Goal: Task Accomplishment & Management: Manage account settings

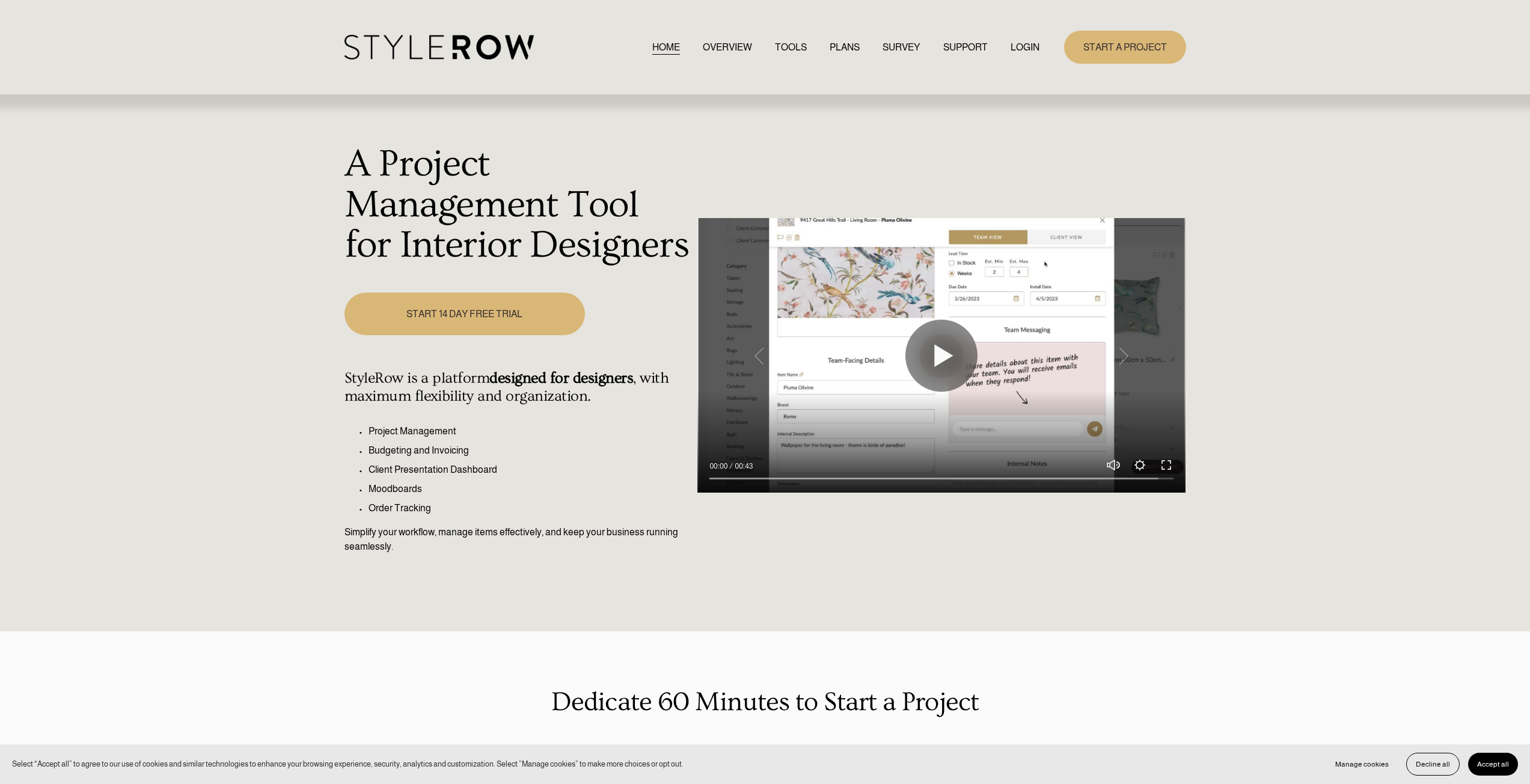
click at [1020, 47] on link "LOGIN" at bounding box center [1025, 47] width 29 height 16
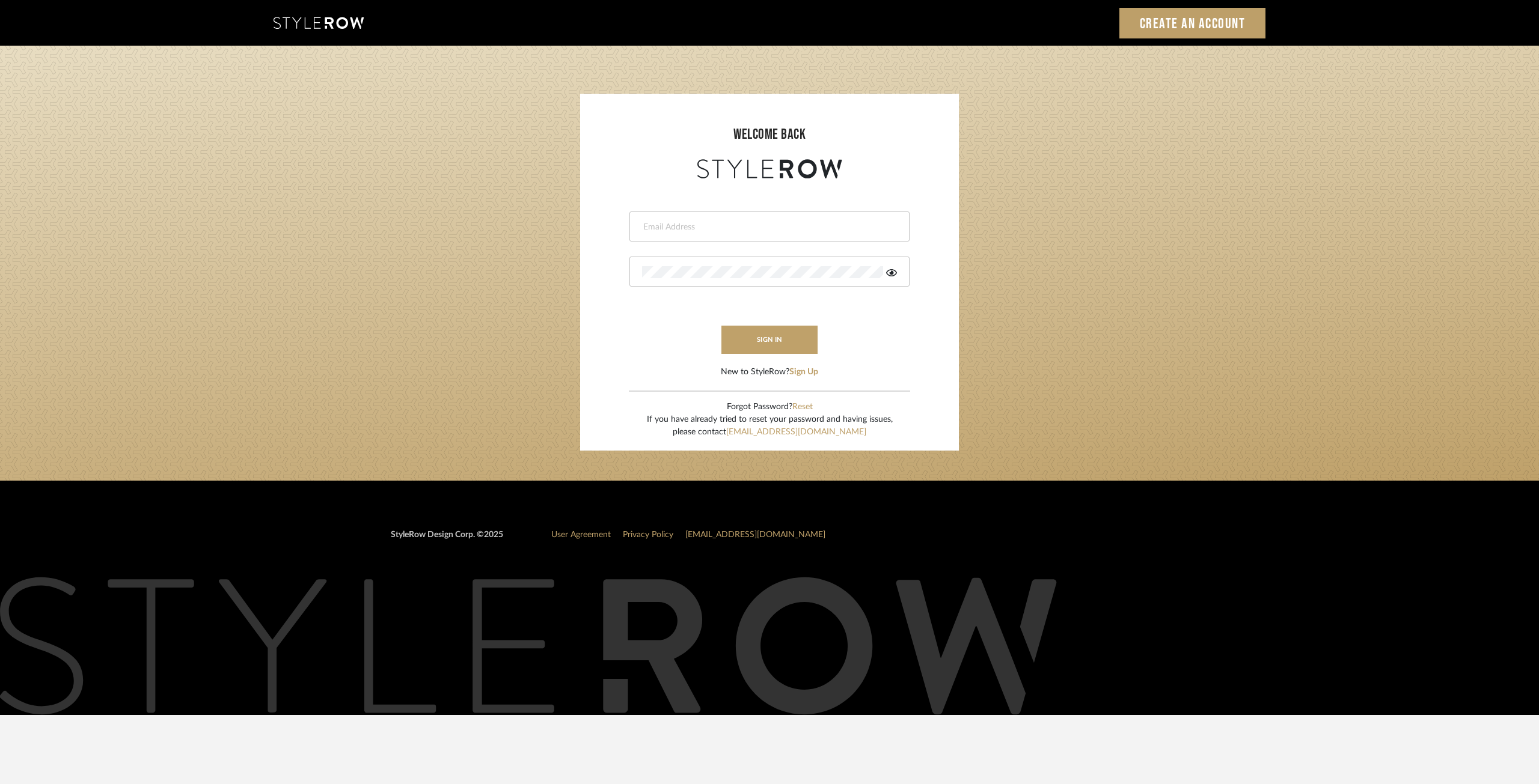
click at [726, 192] on form "This field is required This field is required sign in New to StyleRow? Sign Up" at bounding box center [770, 280] width 355 height 197
click at [728, 211] on form "This field is required This field is required sign in New to StyleRow? Sign Up" at bounding box center [770, 280] width 355 height 197
click at [740, 233] on div at bounding box center [769, 227] width 280 height 30
type input "ann@annkottlerhome.com"
click at [756, 288] on form "ann@annkottlerhome.com This field is required sign in New to StyleRow? Sign Up" at bounding box center [770, 280] width 355 height 197
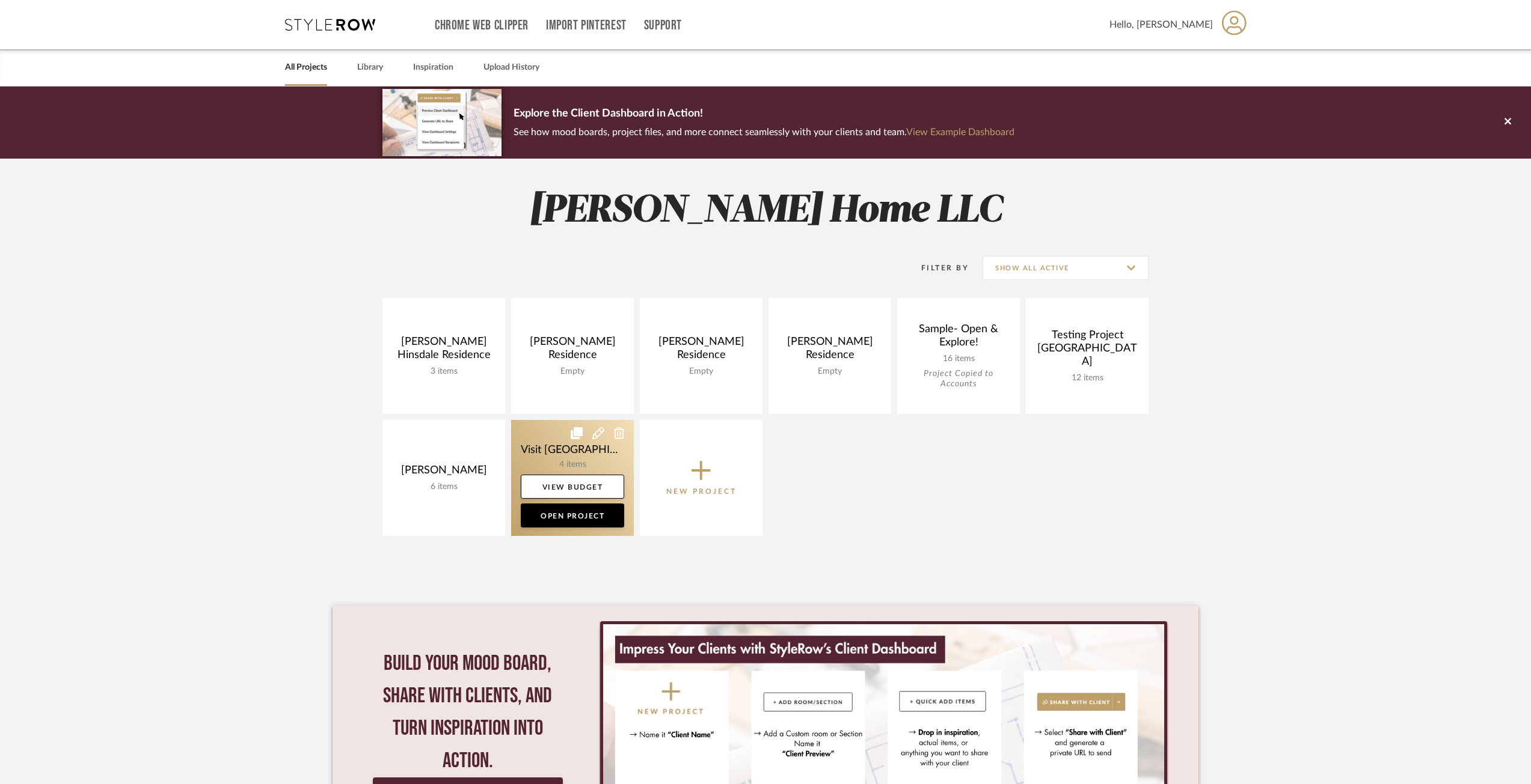
click at [549, 454] on link at bounding box center [572, 478] width 122 height 116
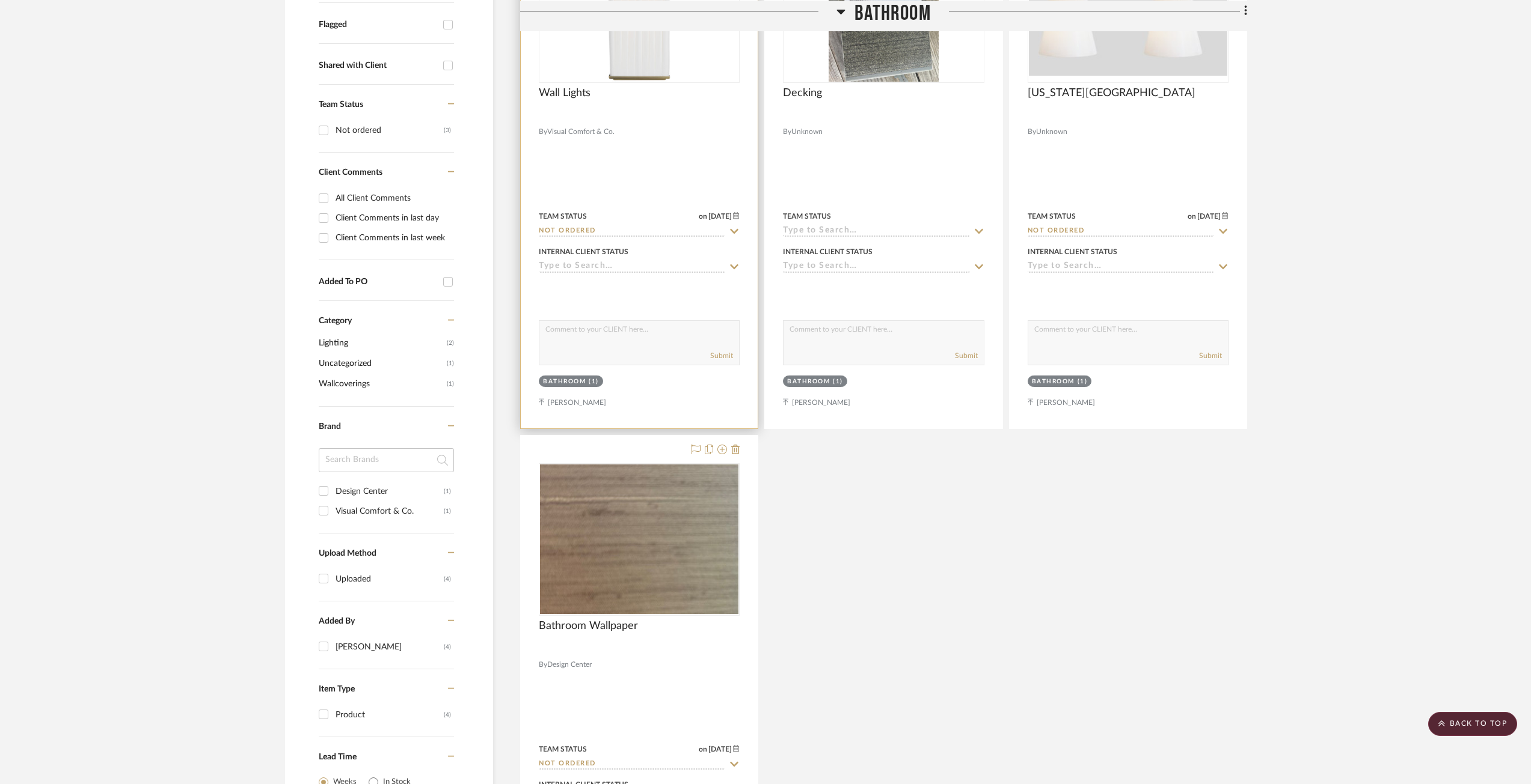
scroll to position [541, 0]
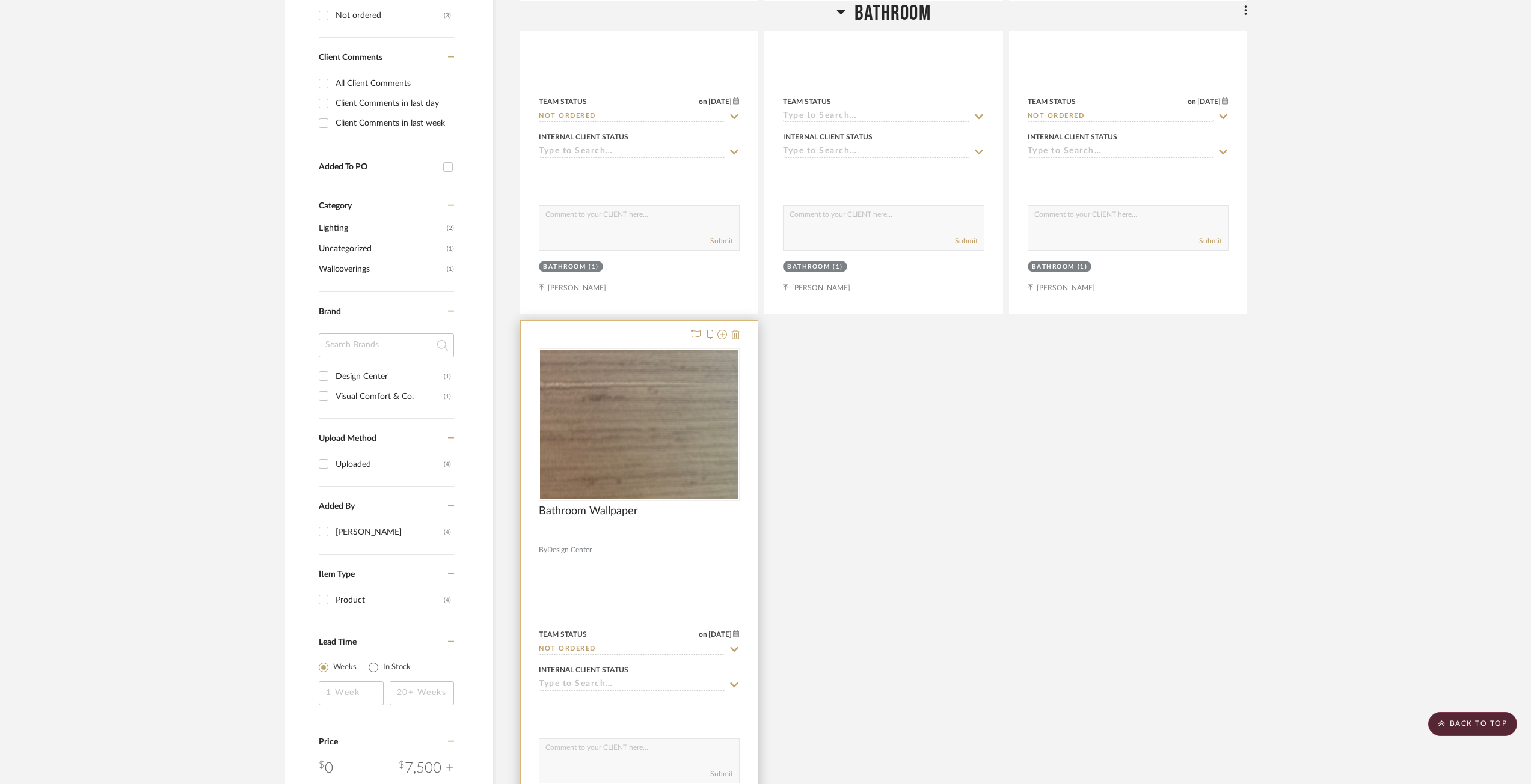
click at [645, 427] on img "0" at bounding box center [639, 424] width 198 height 149
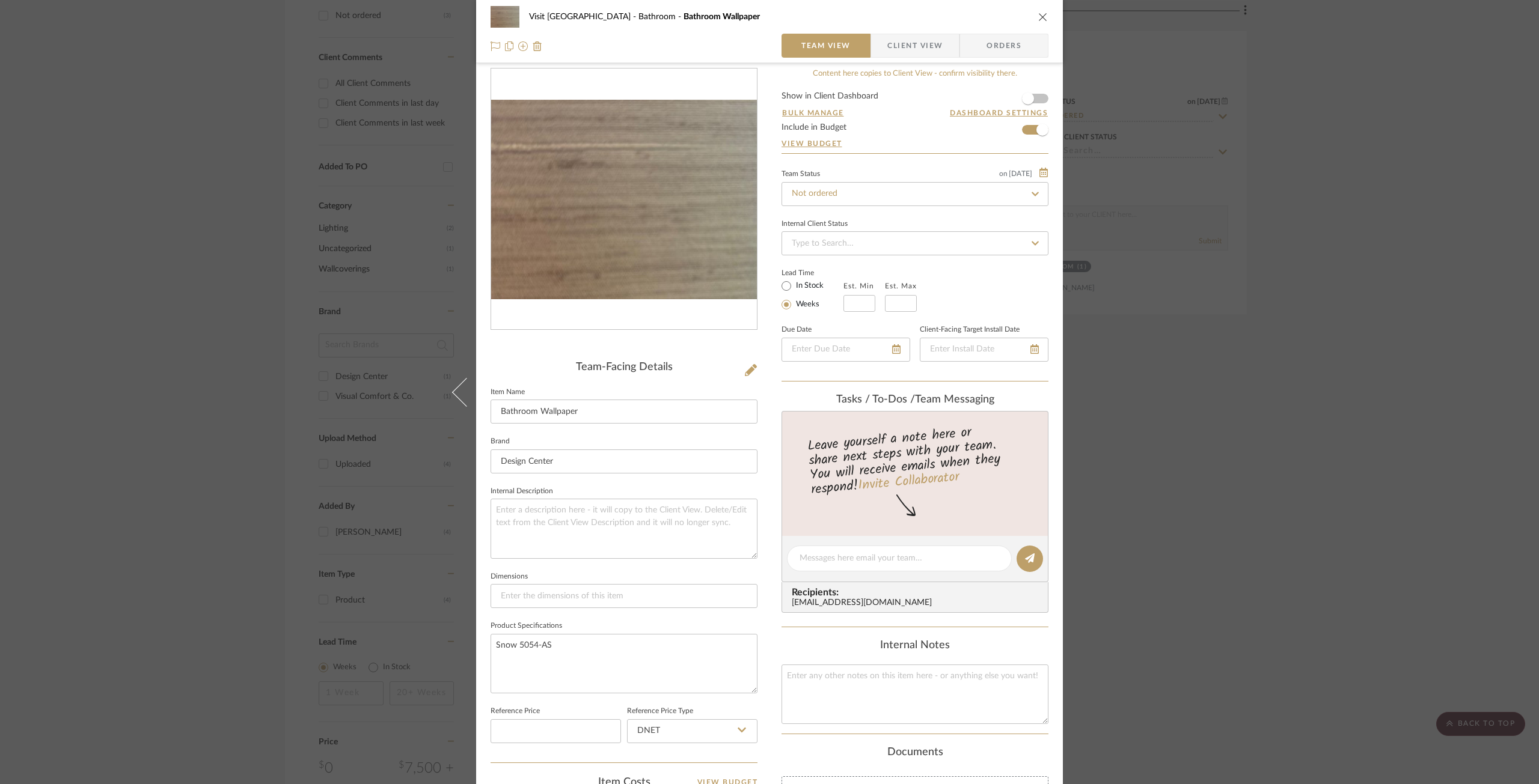
scroll to position [0, 0]
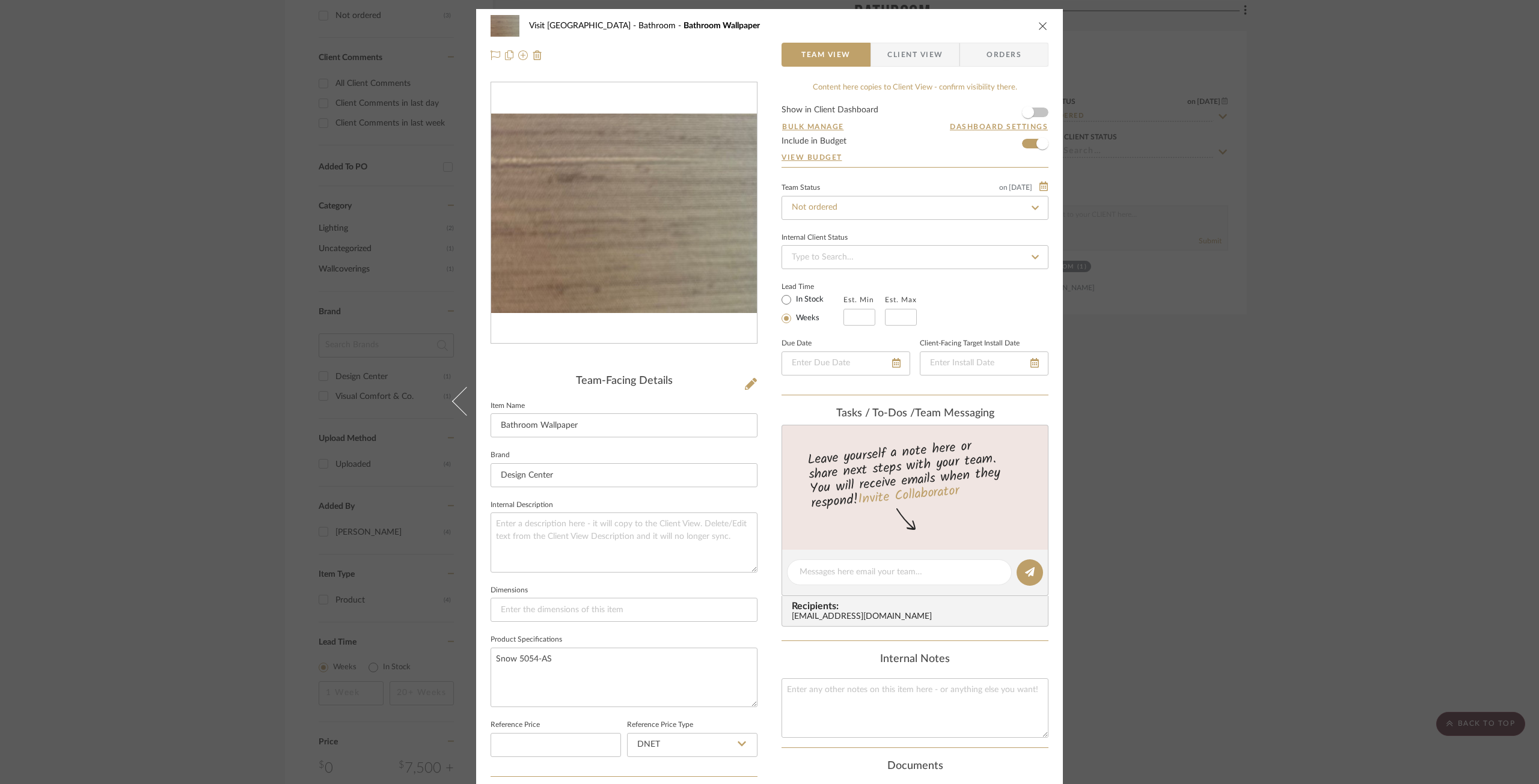
click at [1313, 472] on div "Visit Lake Geneva Bathroom Bathroom Wallpaper Team View Client View Orders Team…" at bounding box center [769, 392] width 1539 height 784
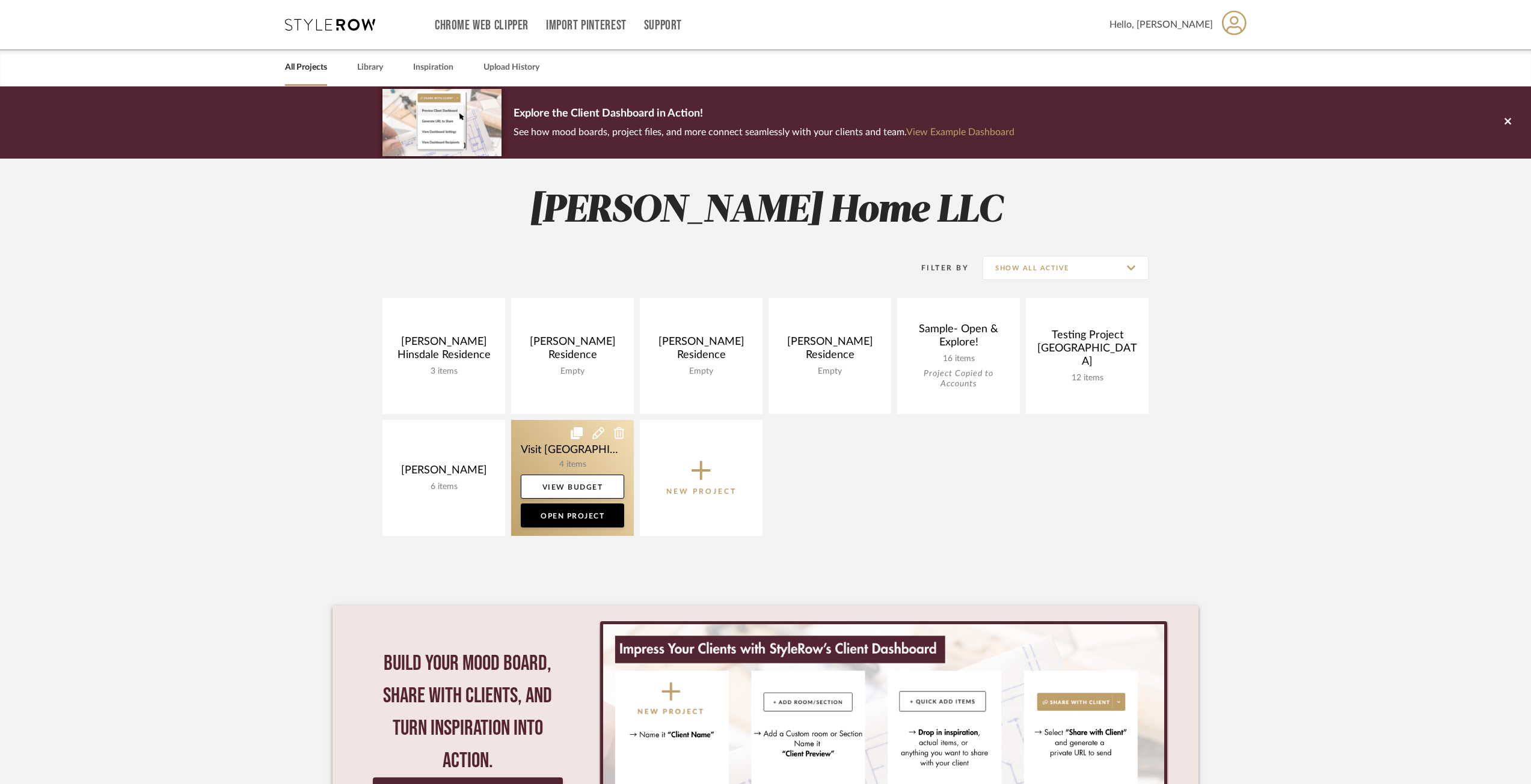
click at [572, 447] on link at bounding box center [572, 478] width 122 height 116
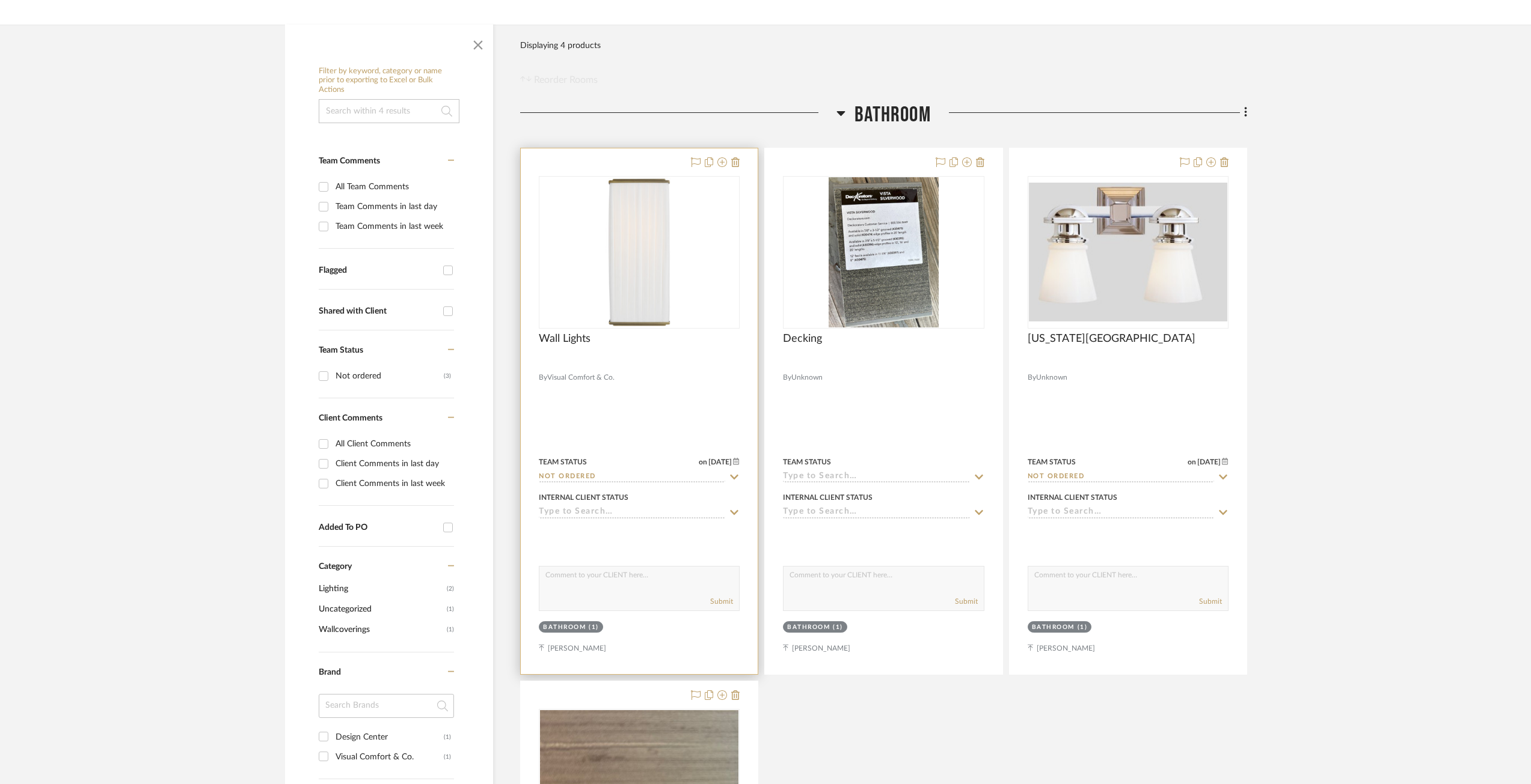
scroll to position [120, 0]
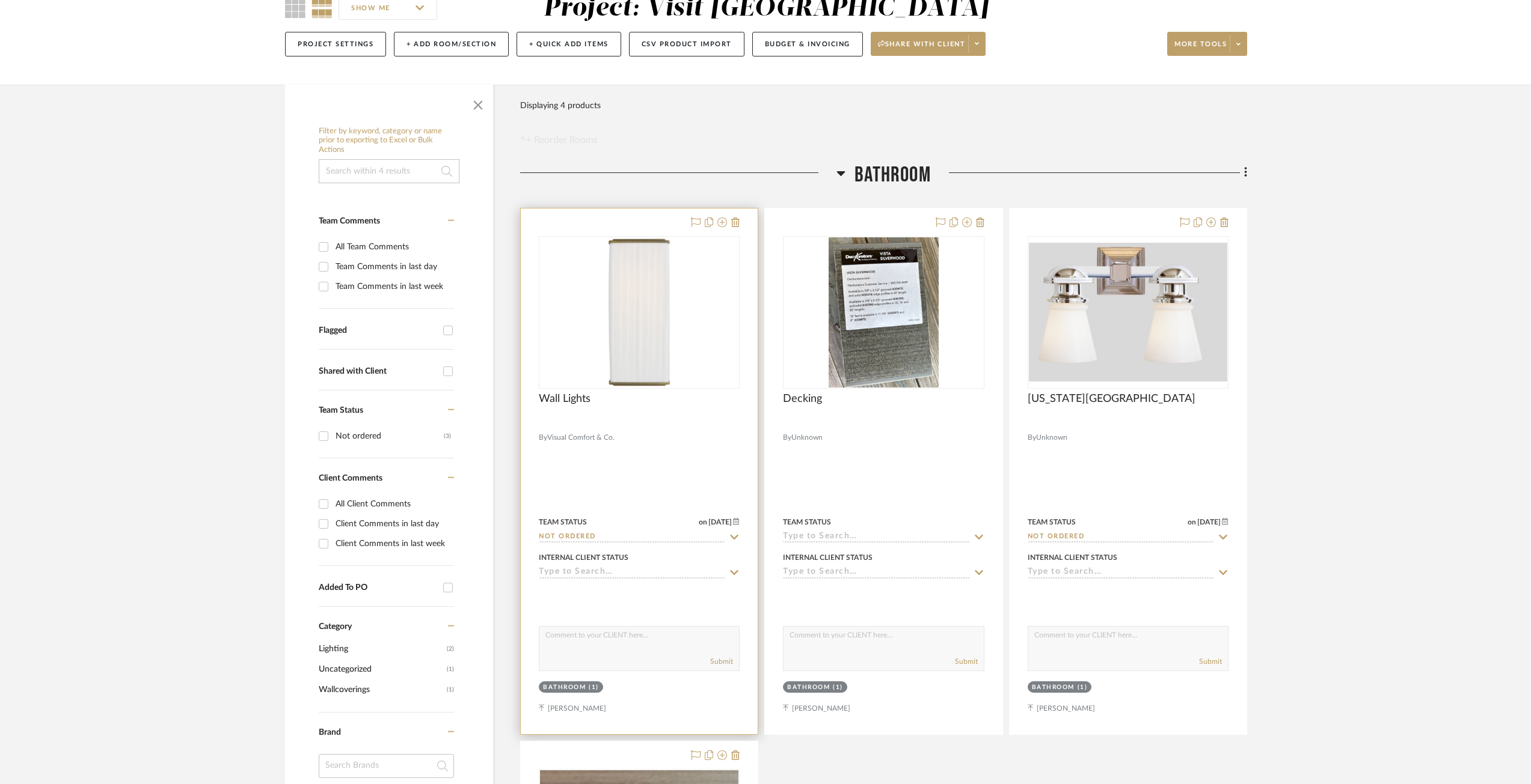
click at [601, 399] on div "Wall Lights" at bounding box center [639, 405] width 201 height 26
click at [576, 399] on span "Wall Lights" at bounding box center [564, 399] width 52 height 14
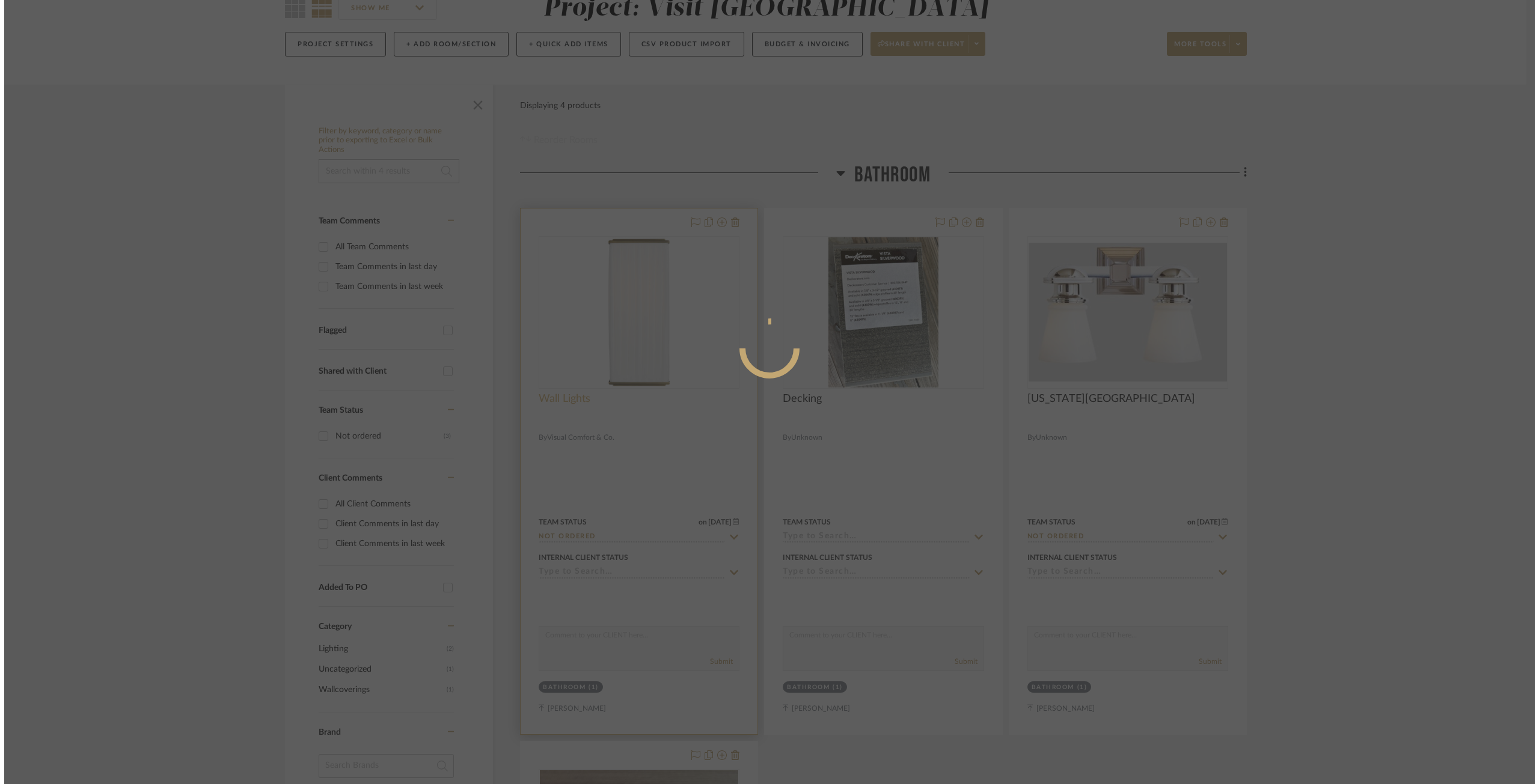
scroll to position [0, 0]
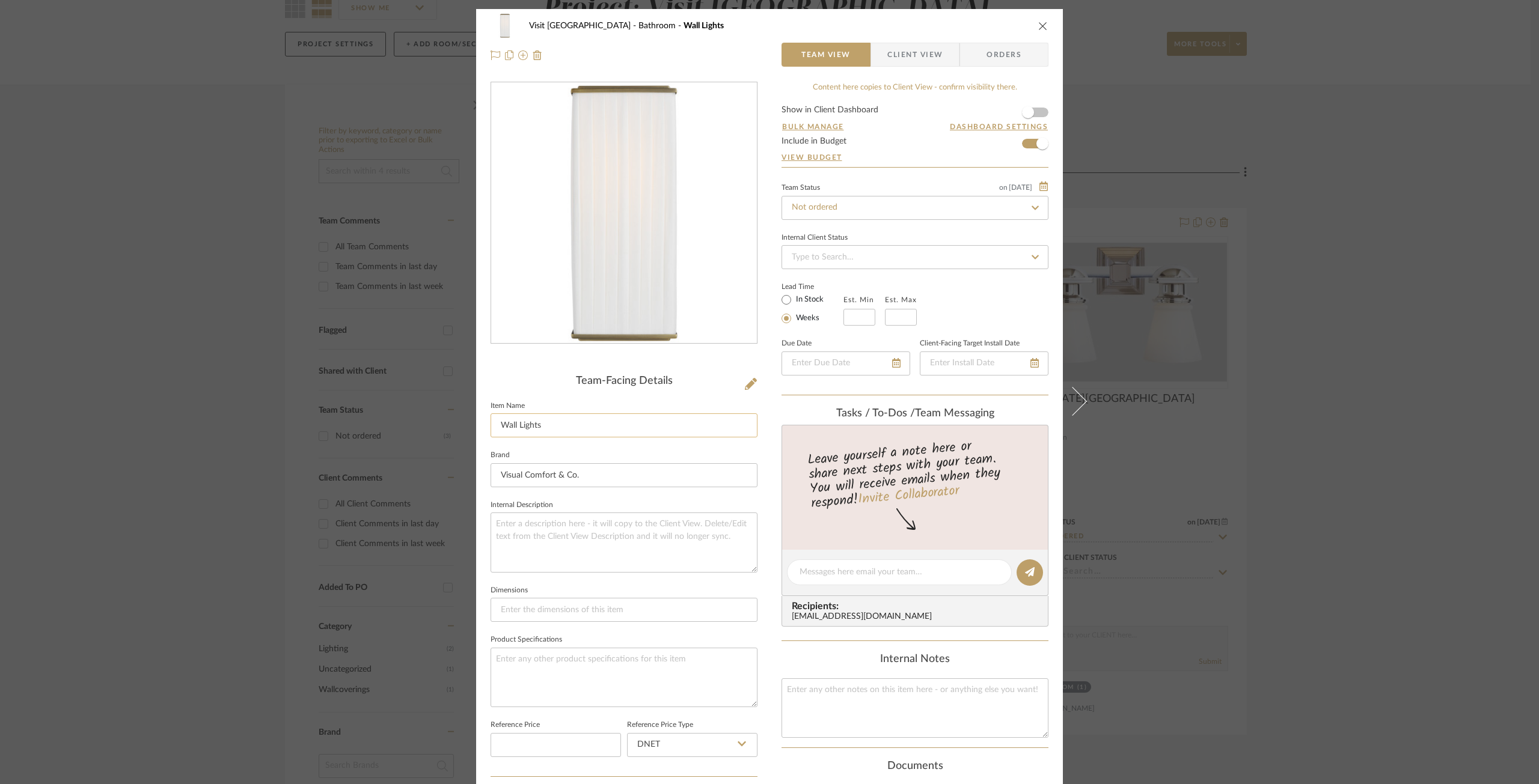
click at [544, 428] on input "Wall Lights" at bounding box center [624, 425] width 267 height 24
click at [500, 424] on input "Wall Sconces" at bounding box center [624, 425] width 267 height 24
click at [549, 430] on input "Hall Wall Sconces" at bounding box center [624, 425] width 267 height 24
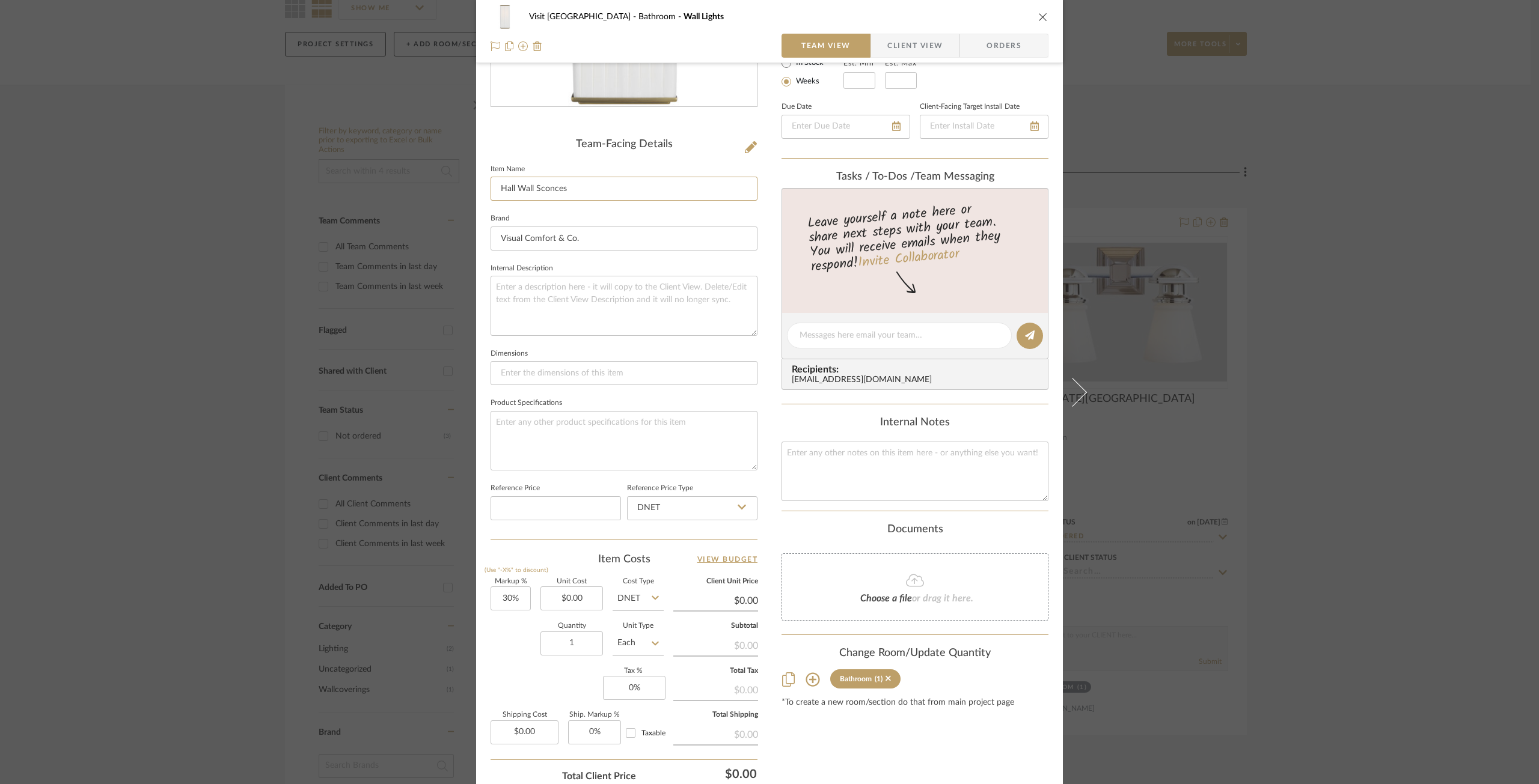
scroll to position [32, 0]
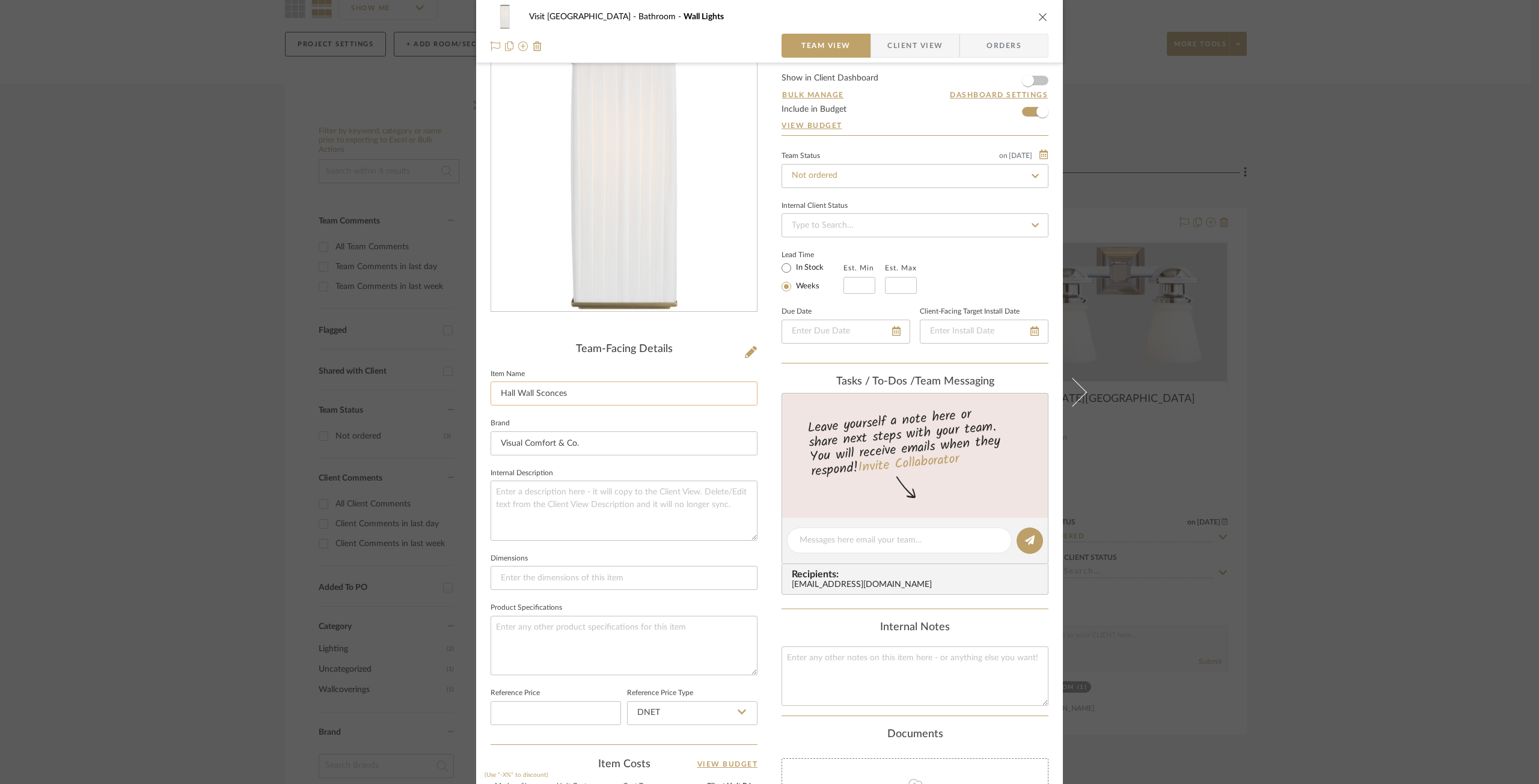
click at [603, 401] on input "Hall Wall Sconces" at bounding box center [624, 394] width 267 height 24
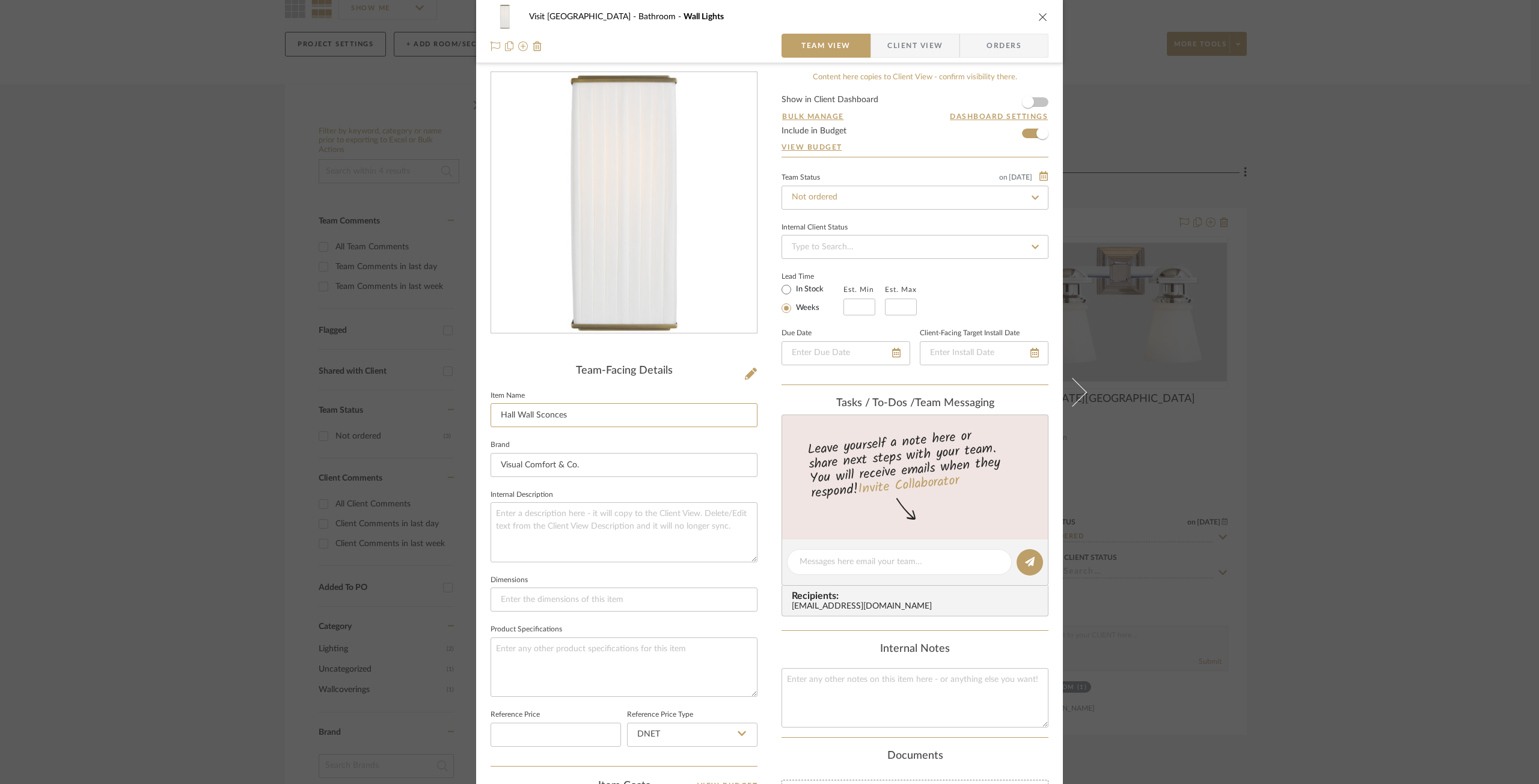
scroll to position [0, 0]
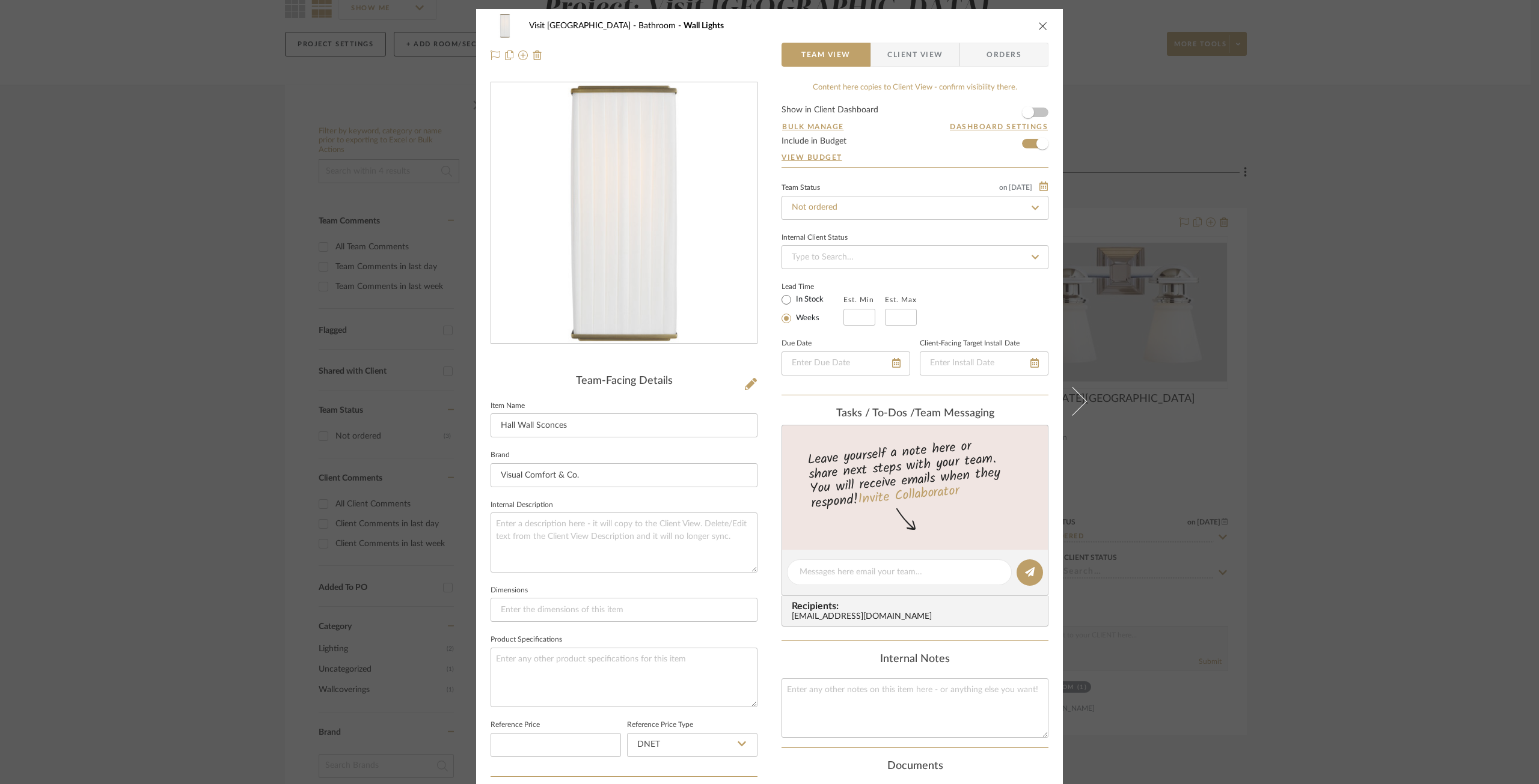
type input "Hall Wall Sconces"
click at [1433, 433] on div "Visit Lake Geneva Bathroom Wall Lights Team View Client View Orders Team-Facing…" at bounding box center [769, 392] width 1539 height 784
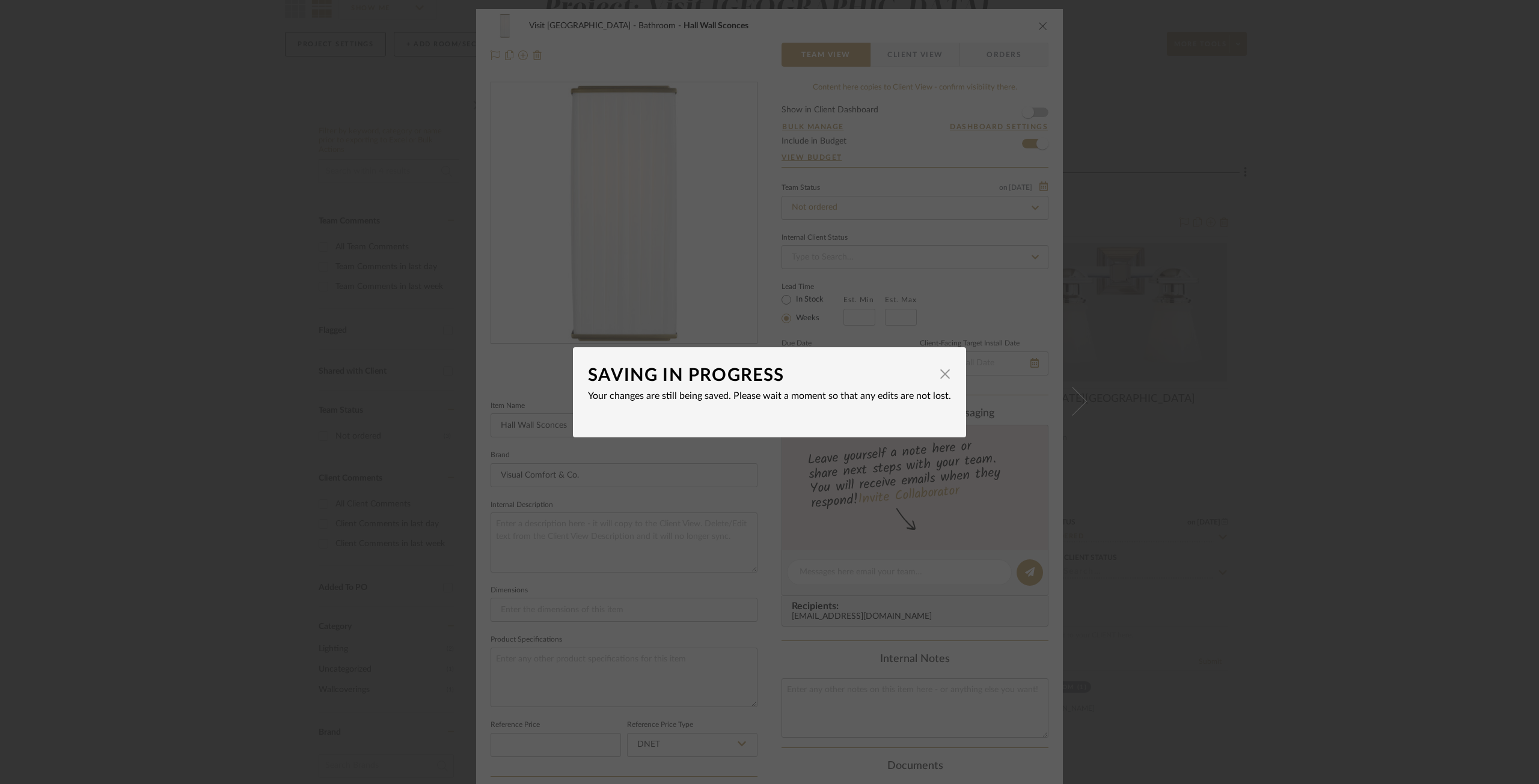
click at [947, 372] on dialog-content "SAVING IN PROGRESS × Your changes are still being saved. Please wait a moment s…" at bounding box center [770, 392] width 393 height 90
click at [933, 376] on span "button" at bounding box center [945, 374] width 24 height 24
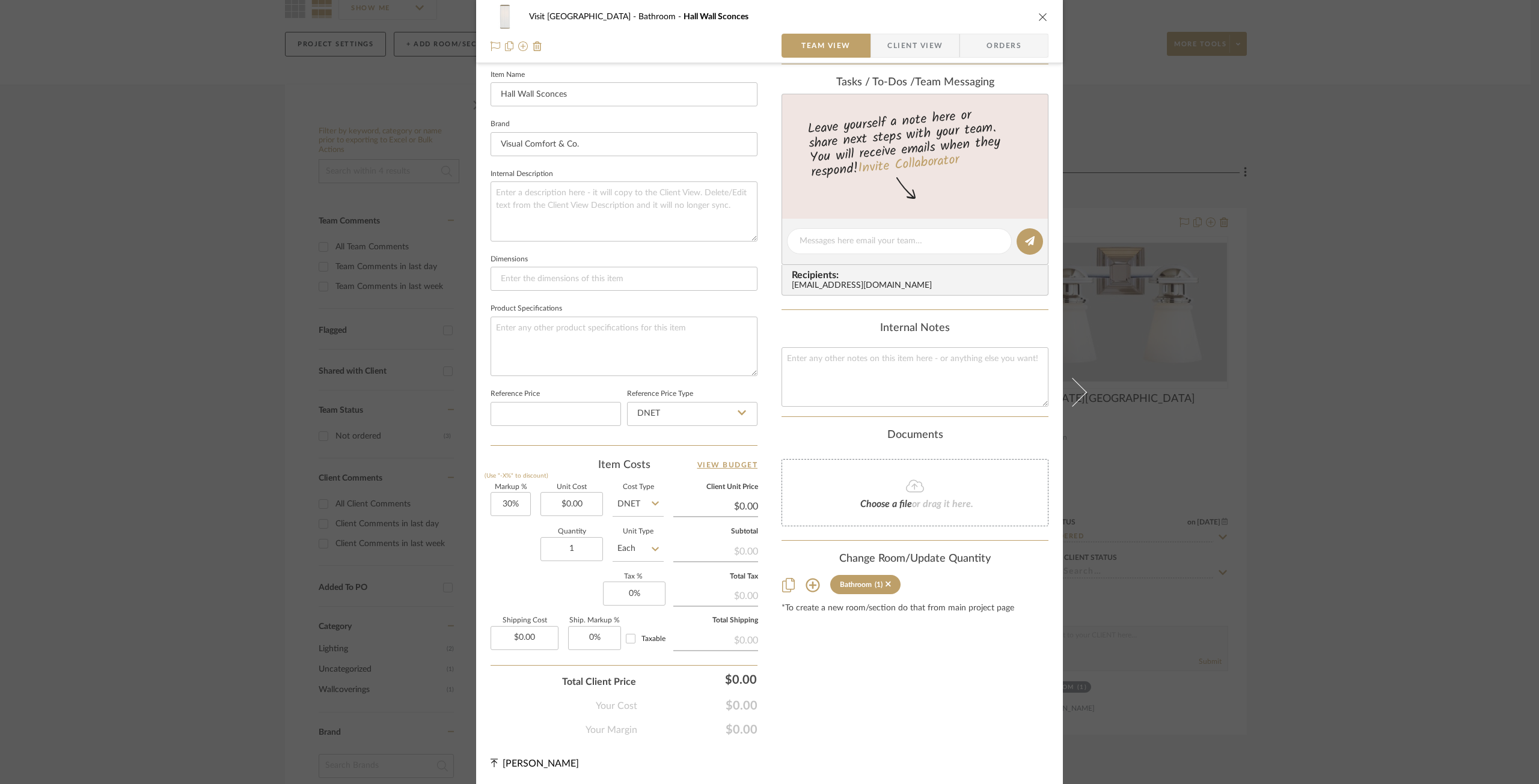
scroll to position [332, 0]
click at [1240, 379] on div "Visit Lake Geneva Bathroom Hall Wall Sconces Team View Client View Orders Team-…" at bounding box center [769, 392] width 1539 height 784
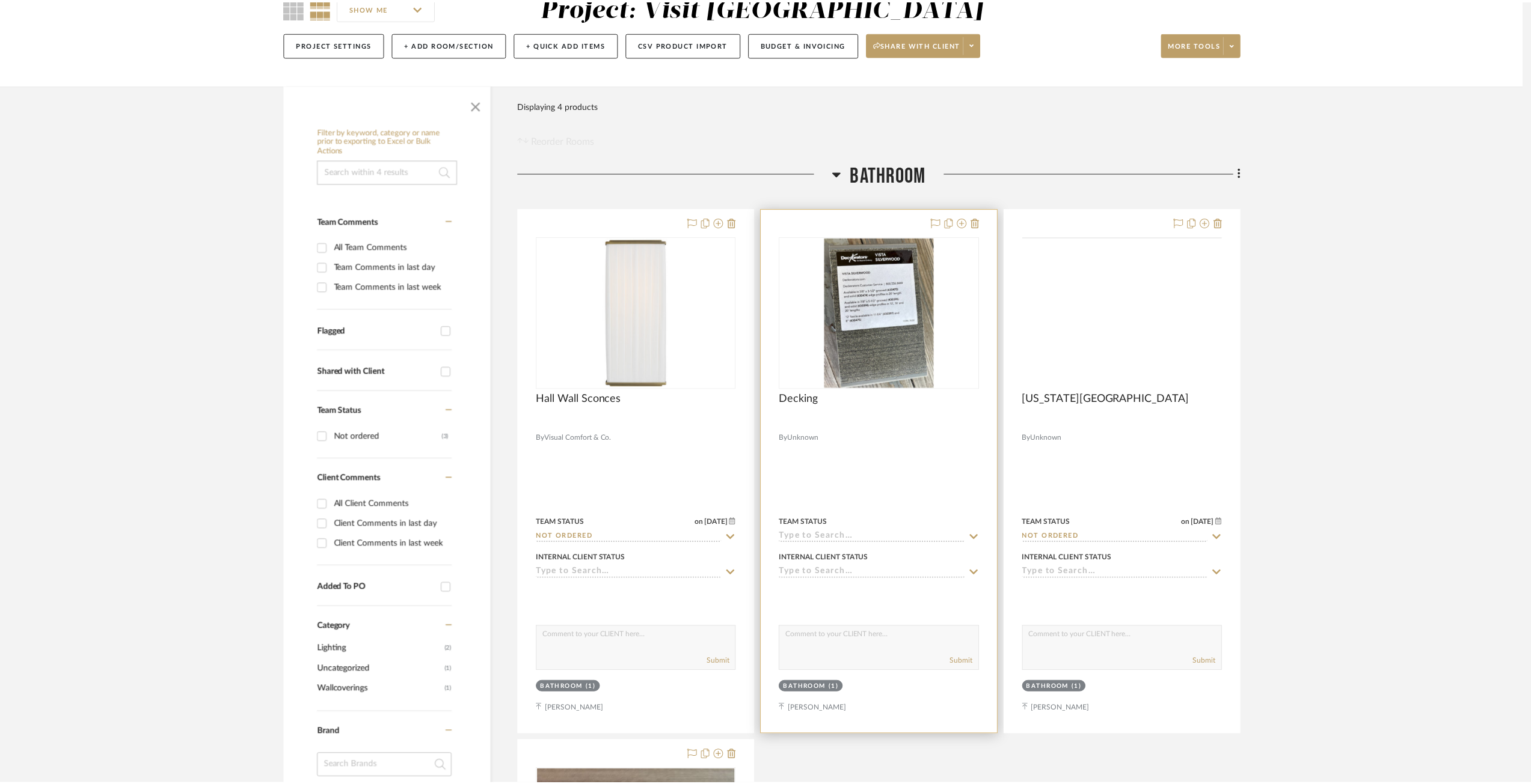
scroll to position [120, 0]
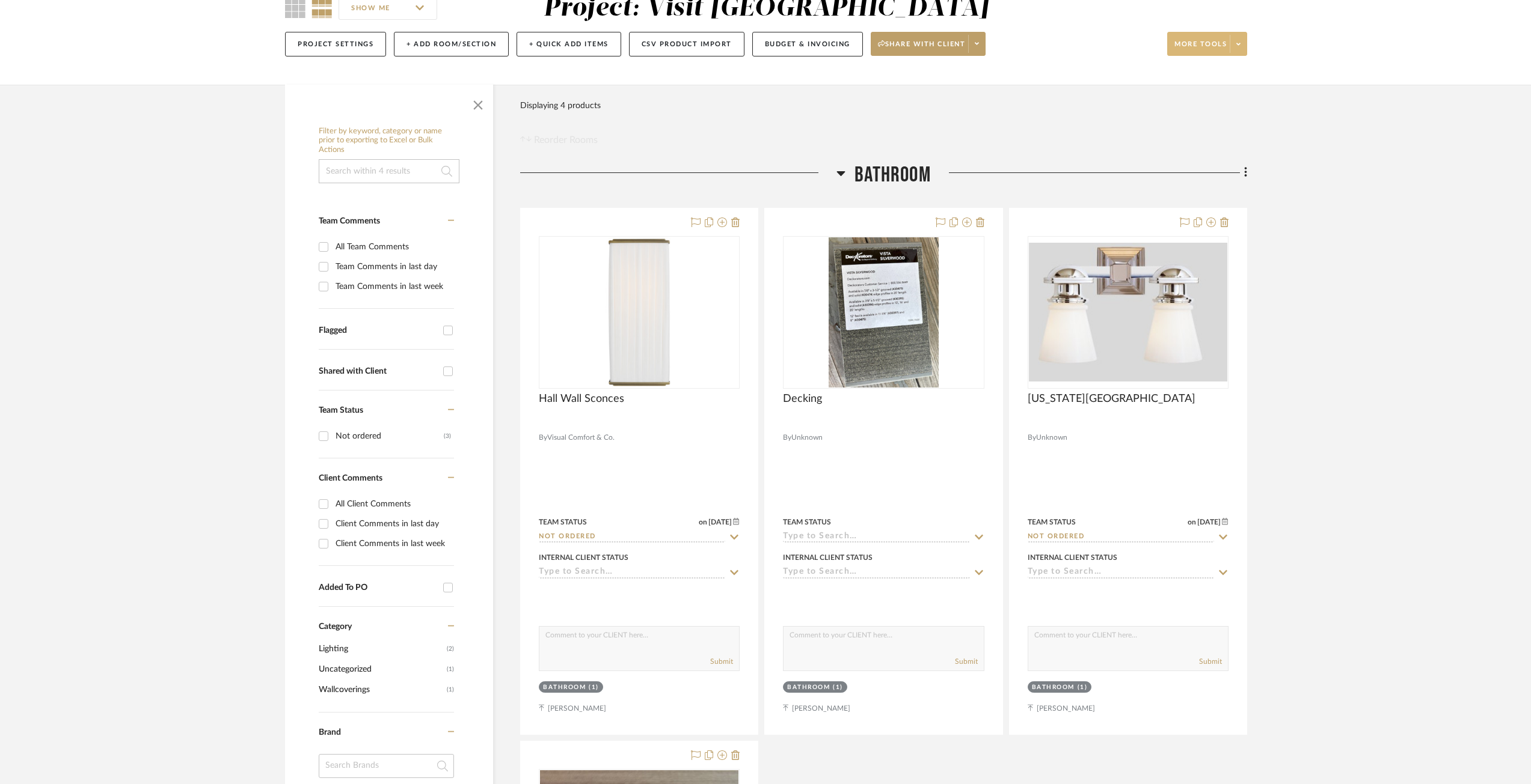
click at [1238, 54] on button "More tools" at bounding box center [1207, 44] width 80 height 24
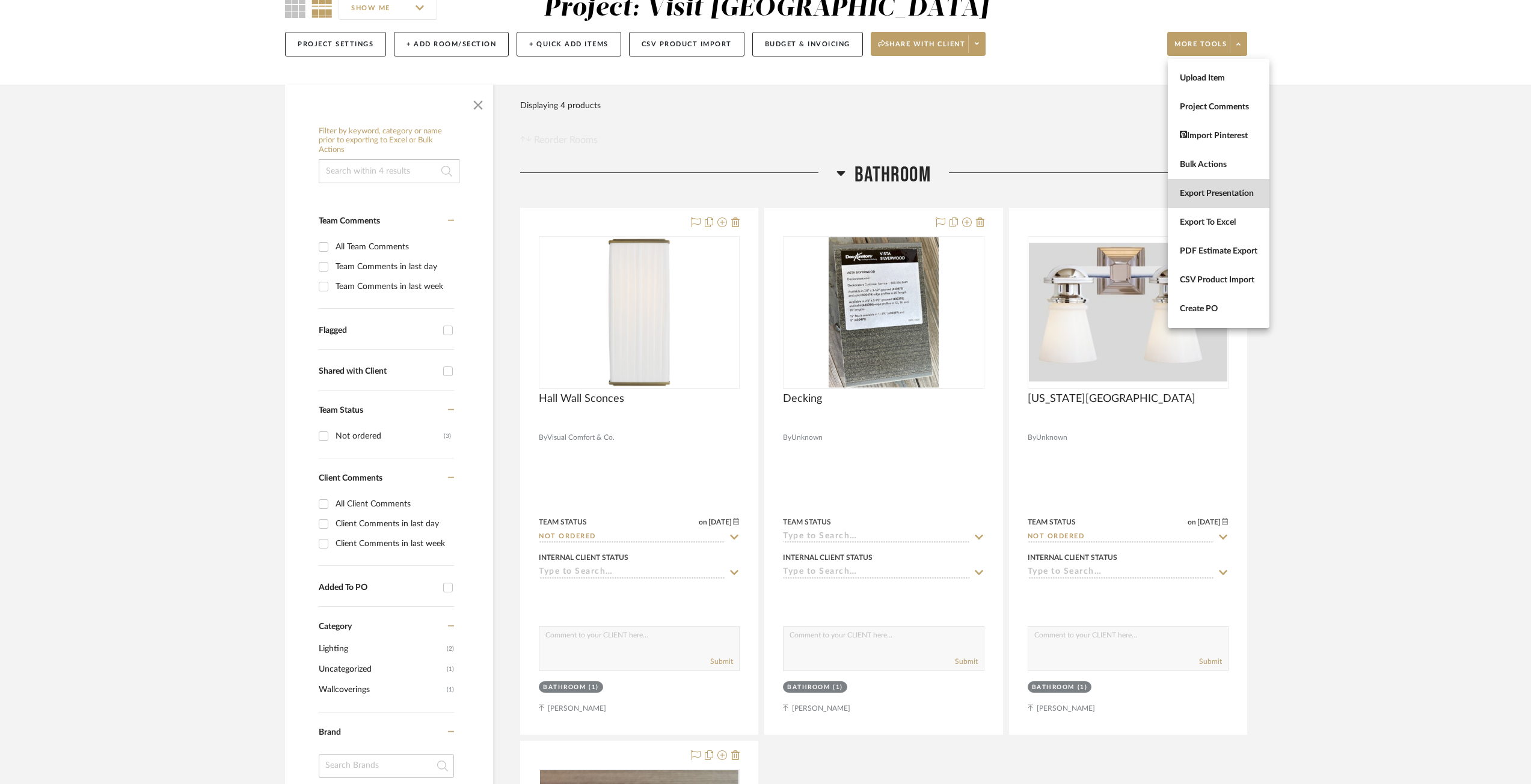
click at [1202, 195] on span "Export Presentation" at bounding box center [1218, 193] width 78 height 10
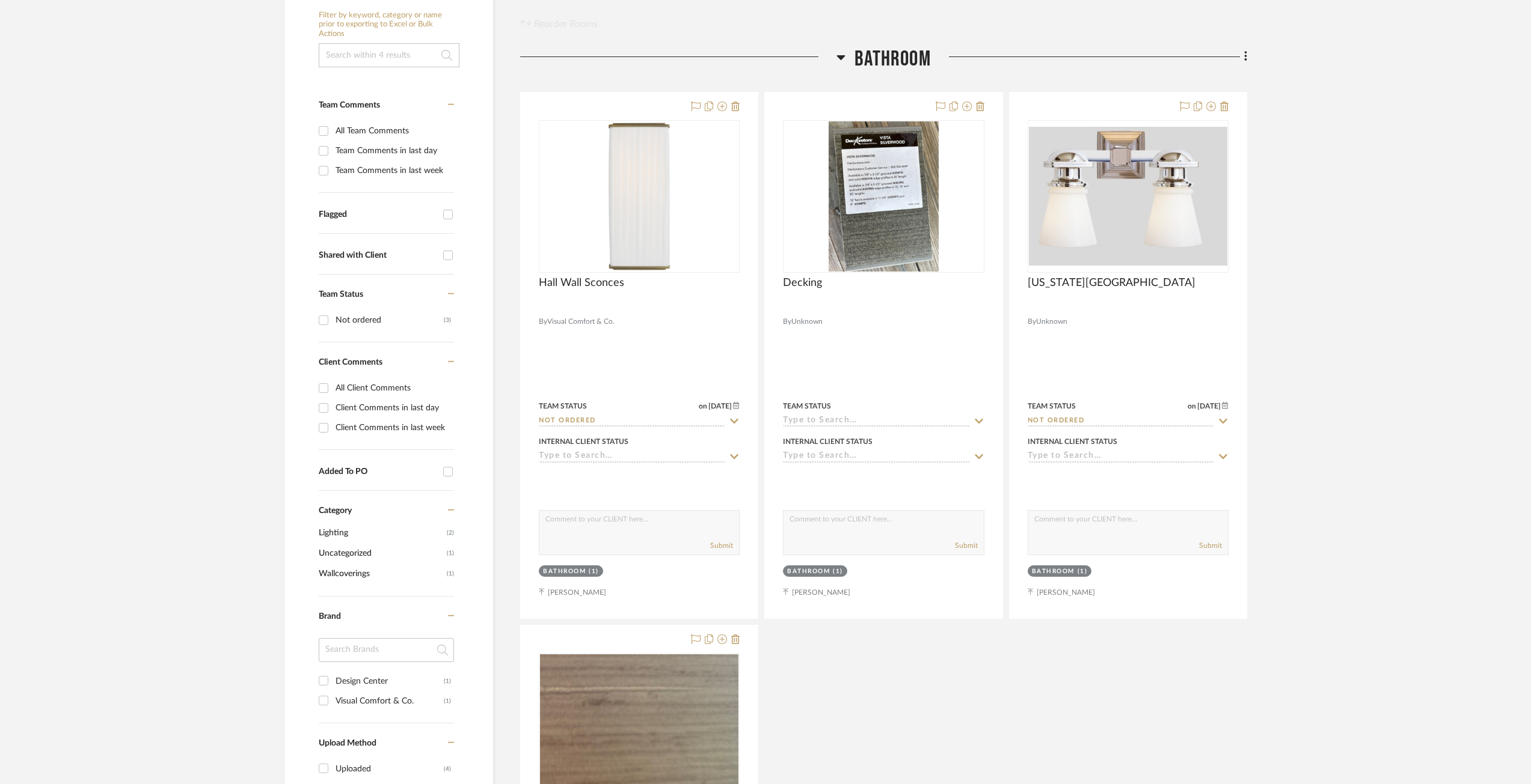
scroll to position [241, 0]
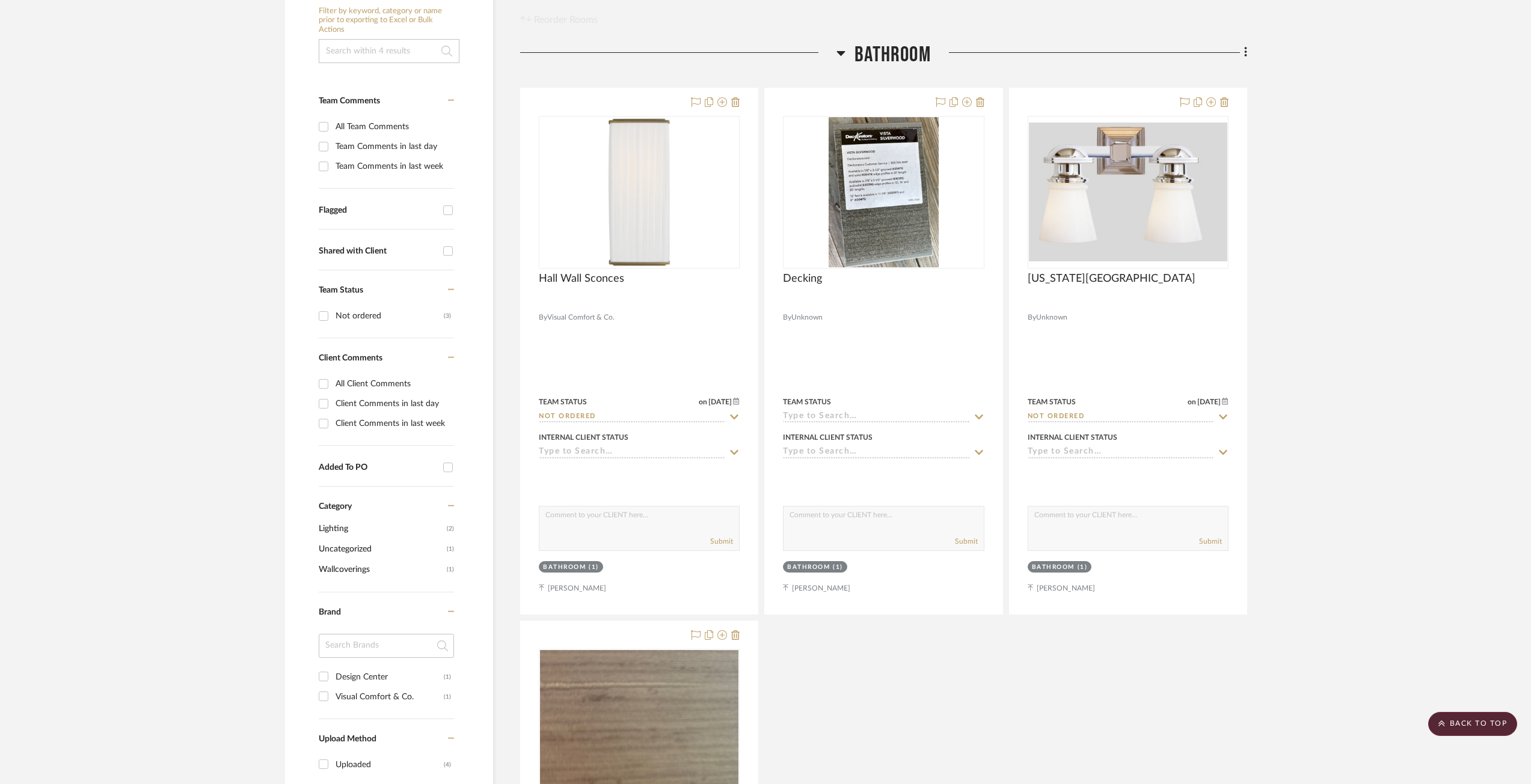
click at [449, 527] on span "(2)" at bounding box center [450, 529] width 7 height 19
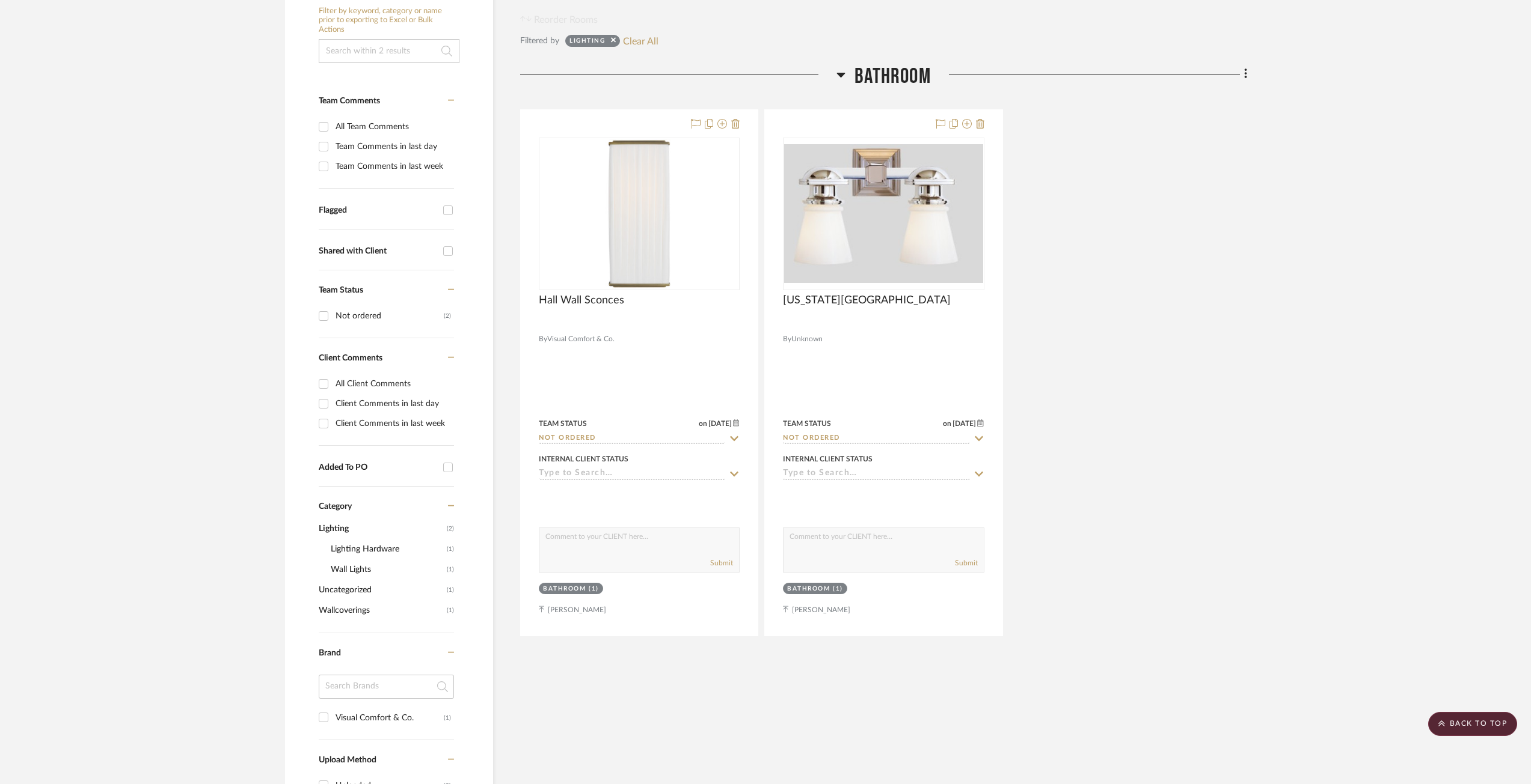
click at [452, 526] on span "(2)" at bounding box center [450, 529] width 7 height 19
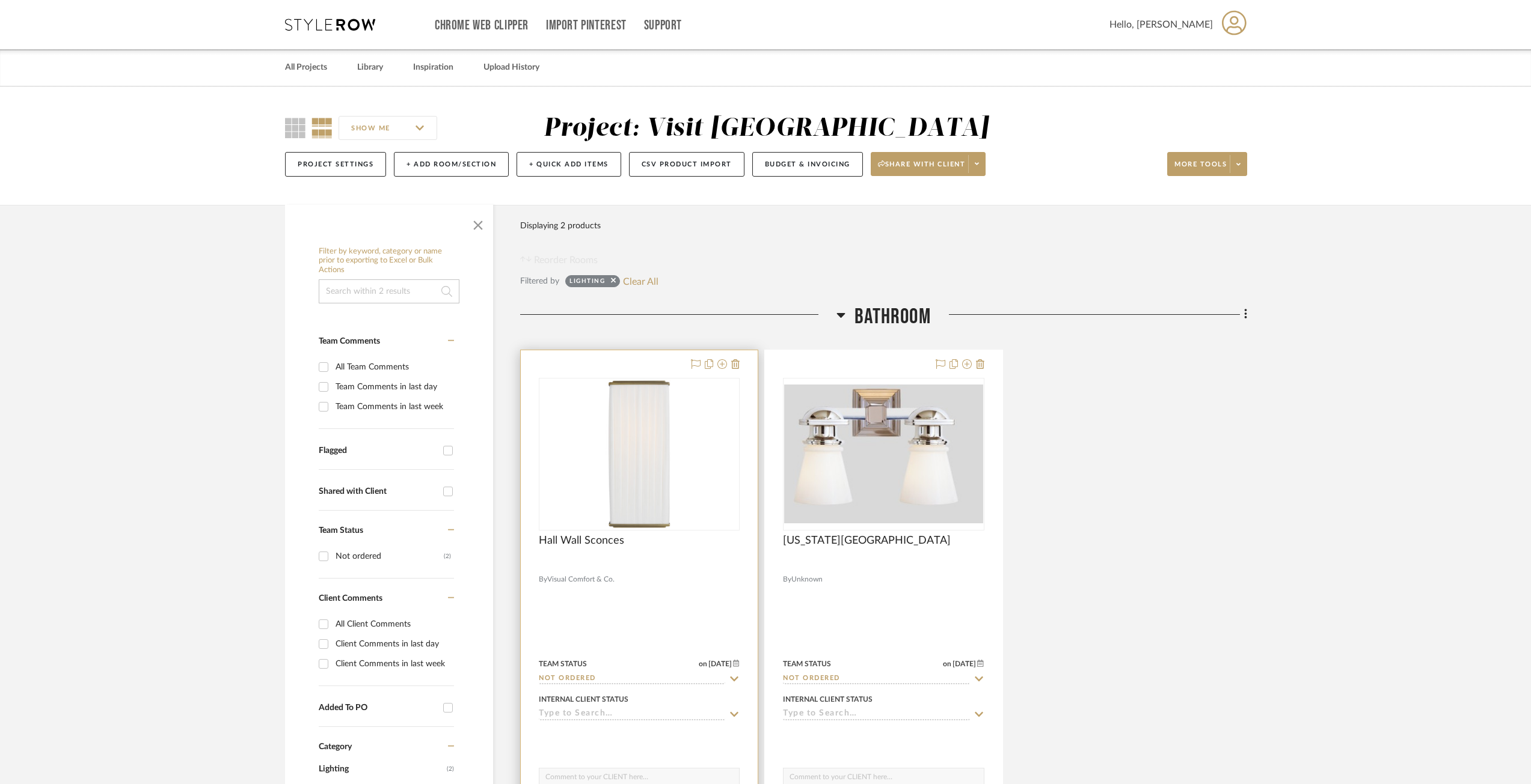
click at [668, 362] on div at bounding box center [639, 613] width 237 height 526
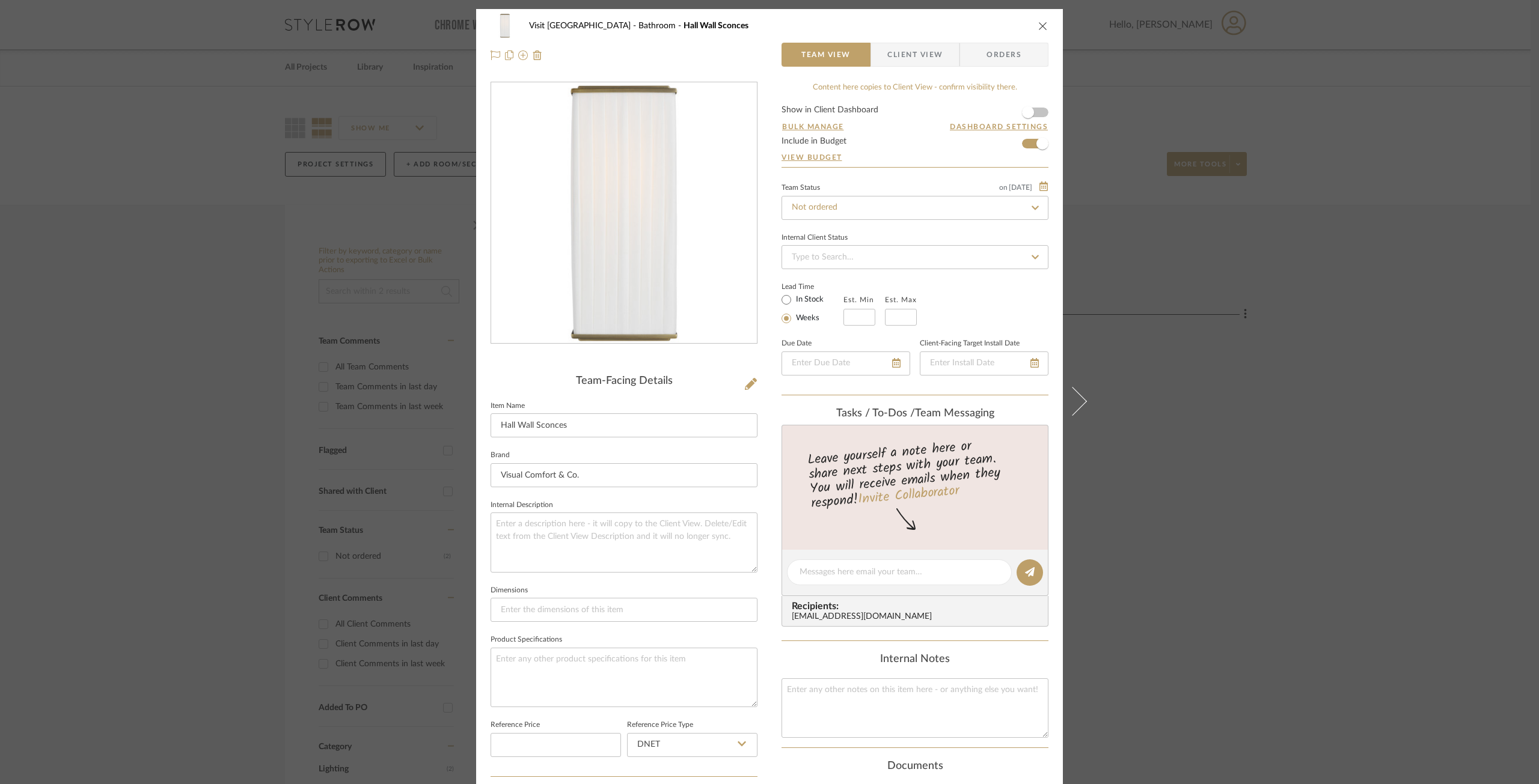
click at [1032, 26] on div "Visit Lake Geneva Bathroom Hall Wall Sconces" at bounding box center [770, 26] width 558 height 24
click at [1045, 21] on div "Visit Lake Geneva Bathroom Hall Wall Sconces Team View Client View Orders" at bounding box center [770, 40] width 587 height 63
click at [1042, 22] on div "Visit Lake Geneva Bathroom Hall Wall Sconces" at bounding box center [770, 26] width 558 height 24
click at [1042, 23] on icon "close" at bounding box center [1043, 26] width 10 height 10
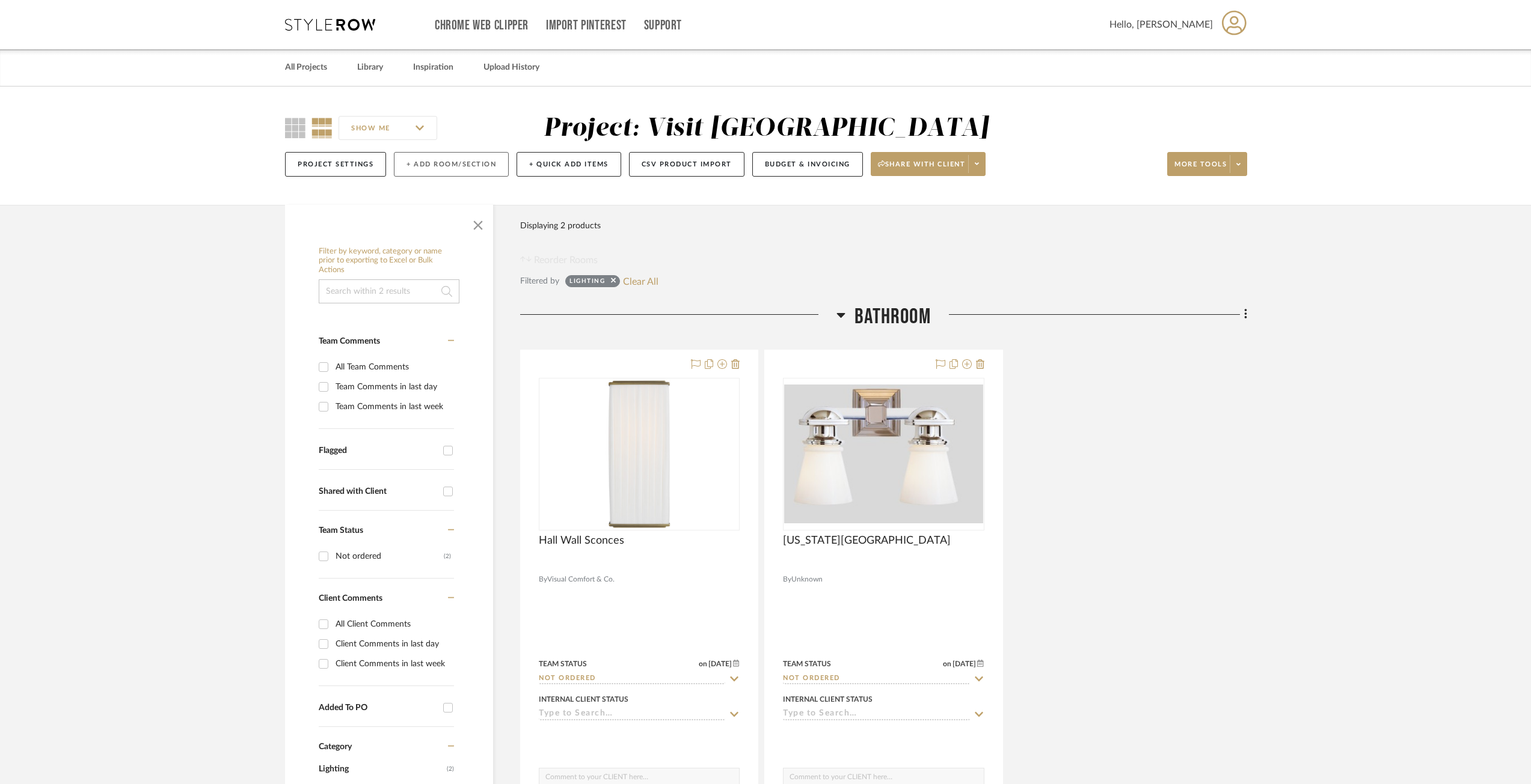
click at [486, 173] on button "+ Add Room/Section" at bounding box center [452, 164] width 115 height 25
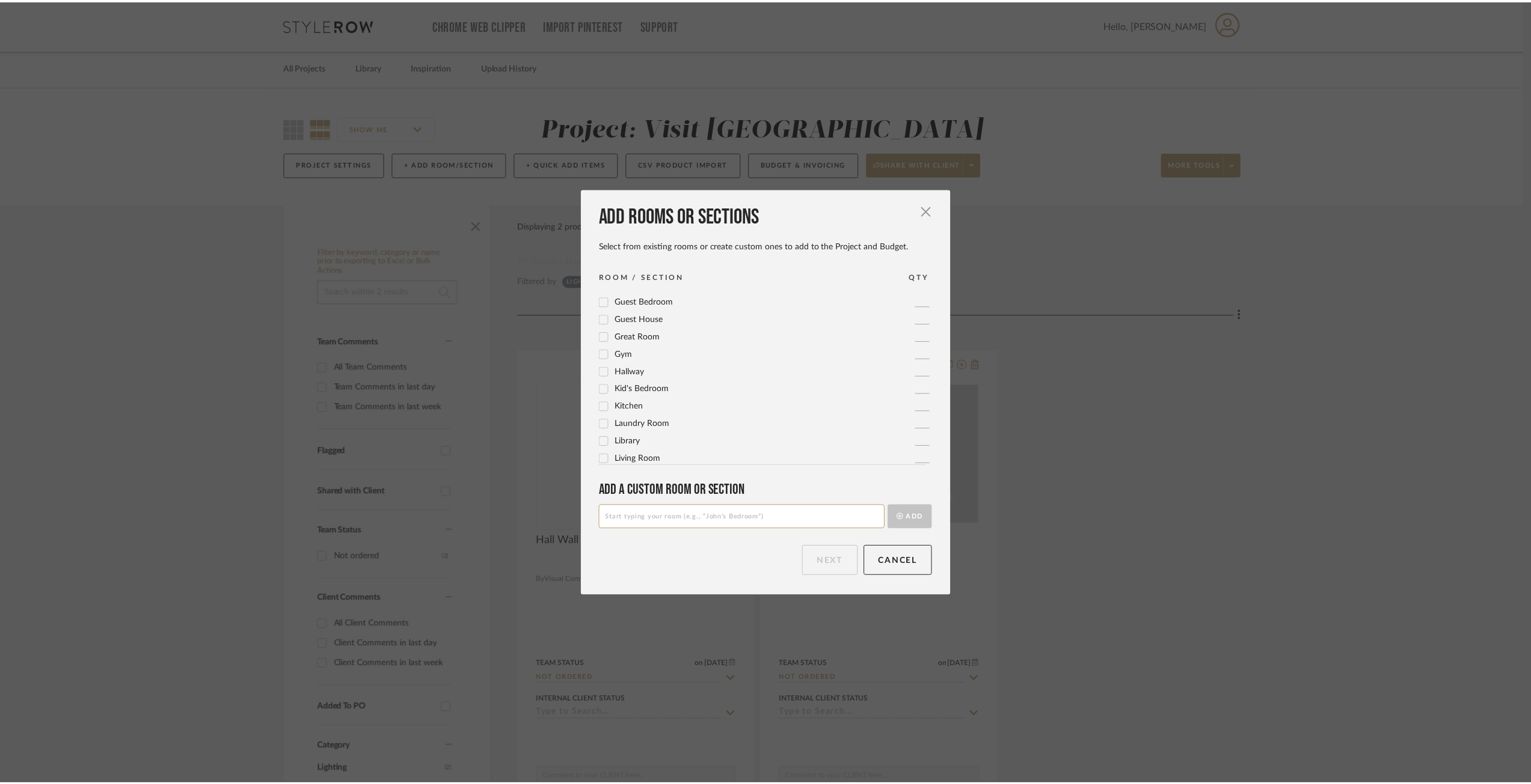
scroll to position [241, 0]
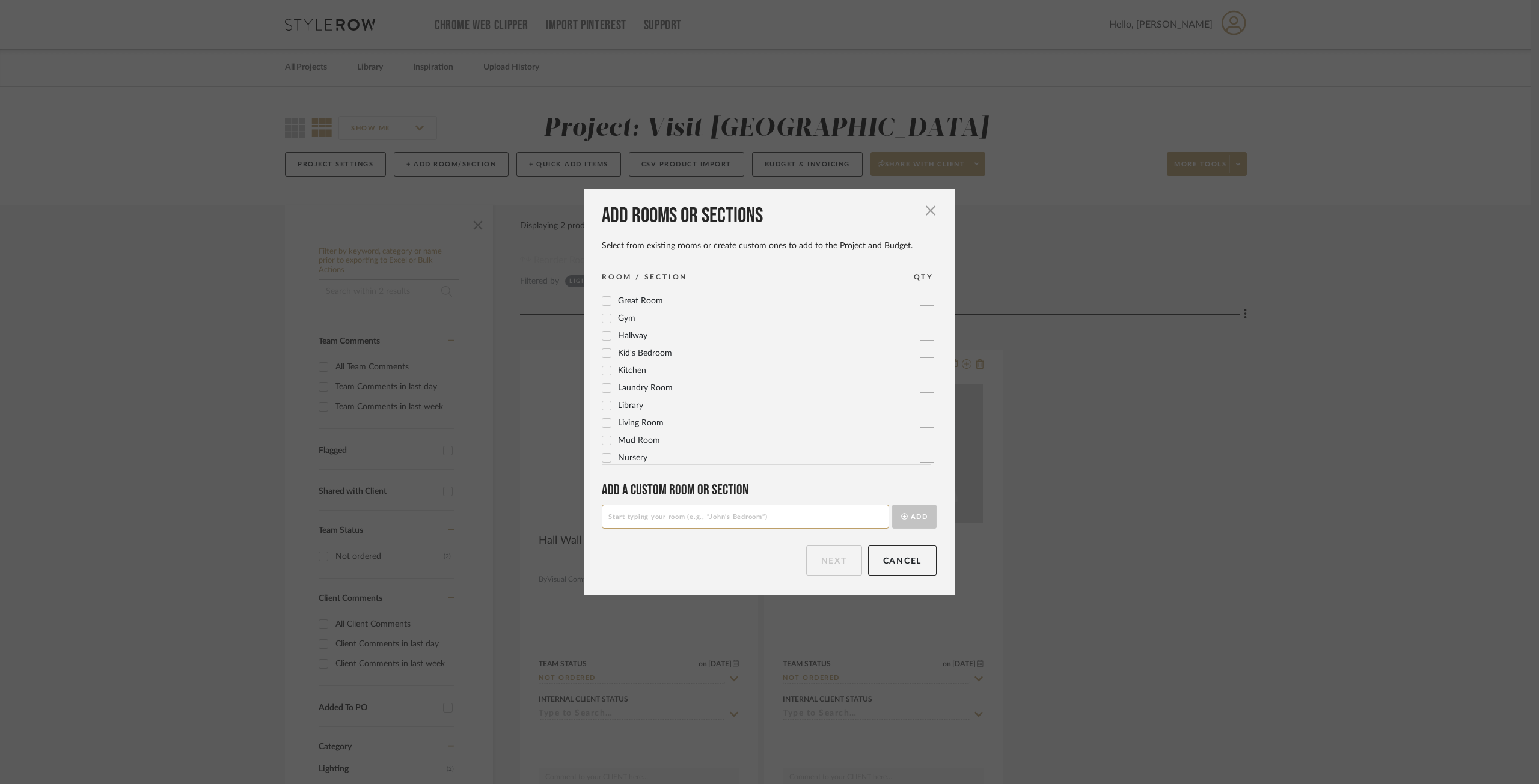
click at [648, 335] on div "Hallway 1" at bounding box center [769, 336] width 335 height 14
click at [610, 340] on label "Hallway" at bounding box center [624, 336] width 46 height 10
click at [818, 571] on button "Next" at bounding box center [834, 561] width 56 height 30
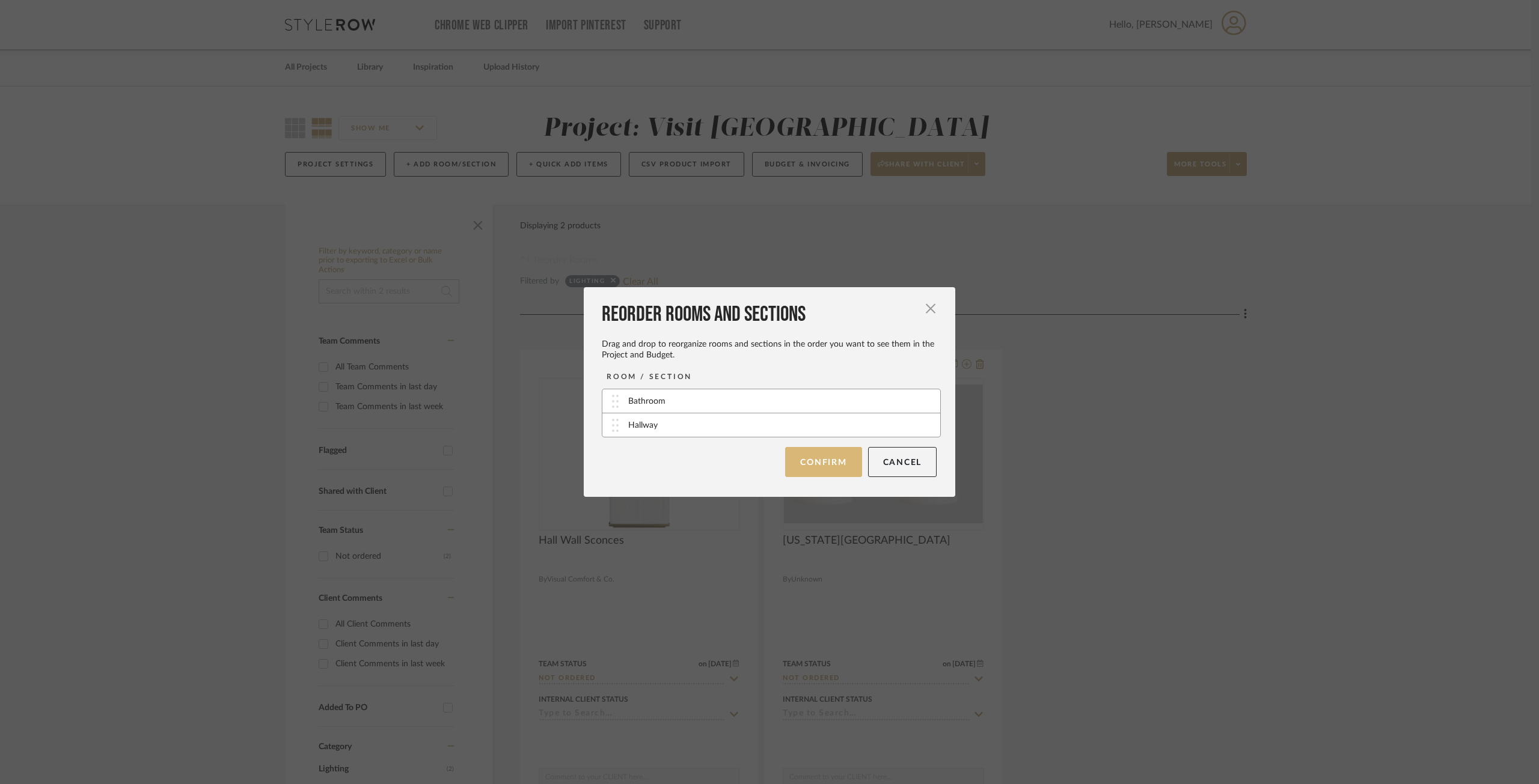
click at [835, 457] on button "Confirm" at bounding box center [823, 462] width 77 height 30
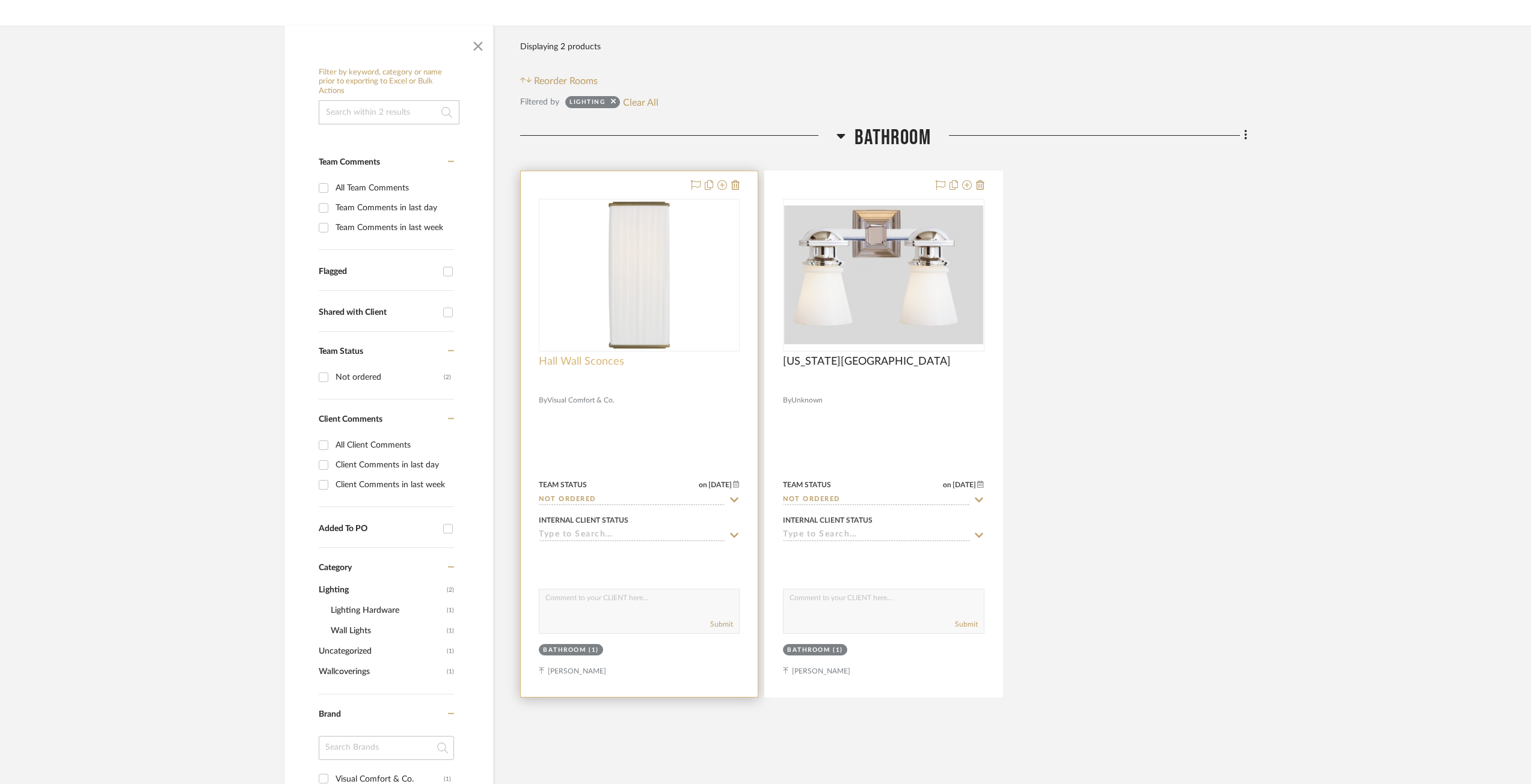
scroll to position [181, 0]
click at [617, 439] on div at bounding box center [639, 433] width 237 height 526
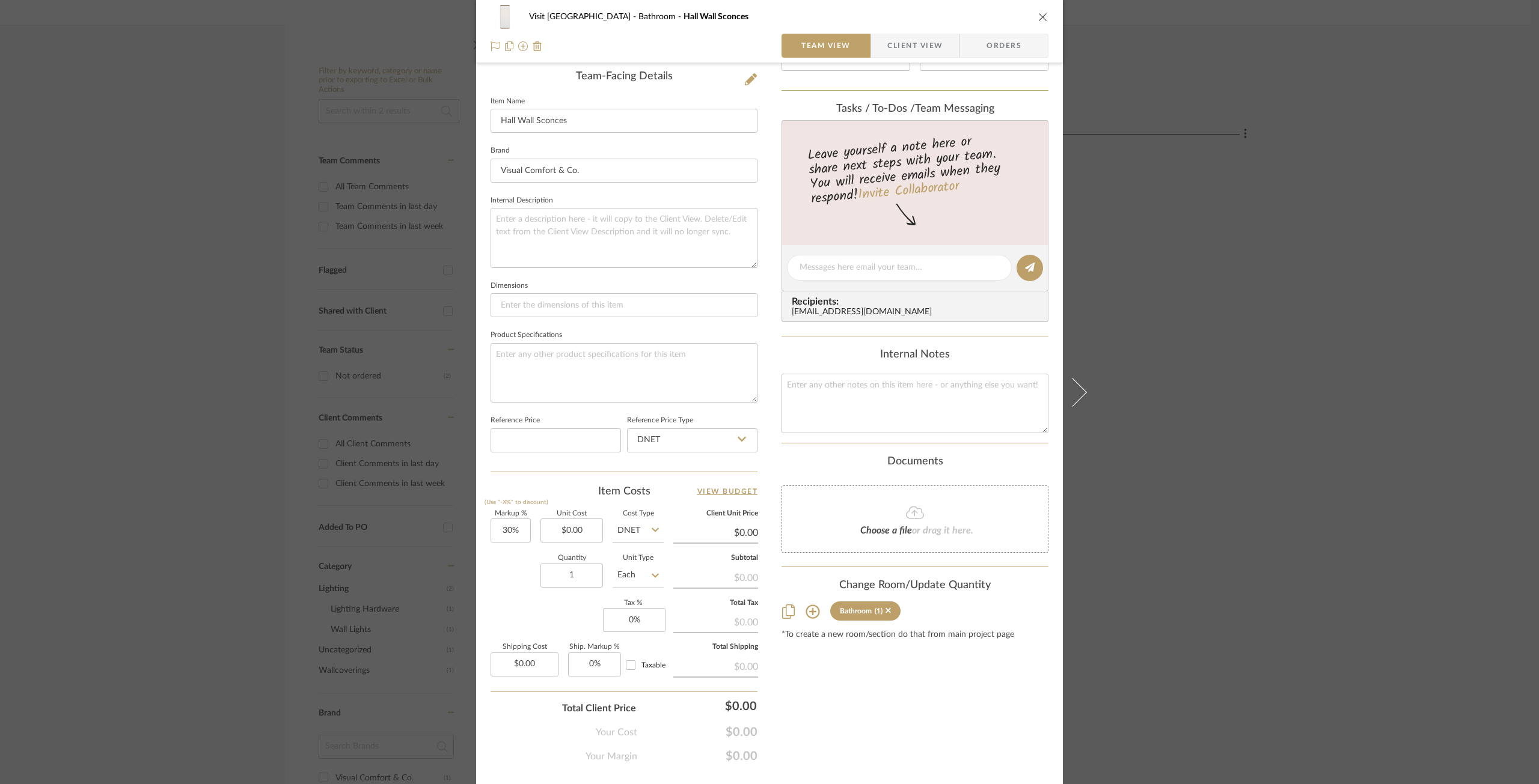
scroll to position [332, 0]
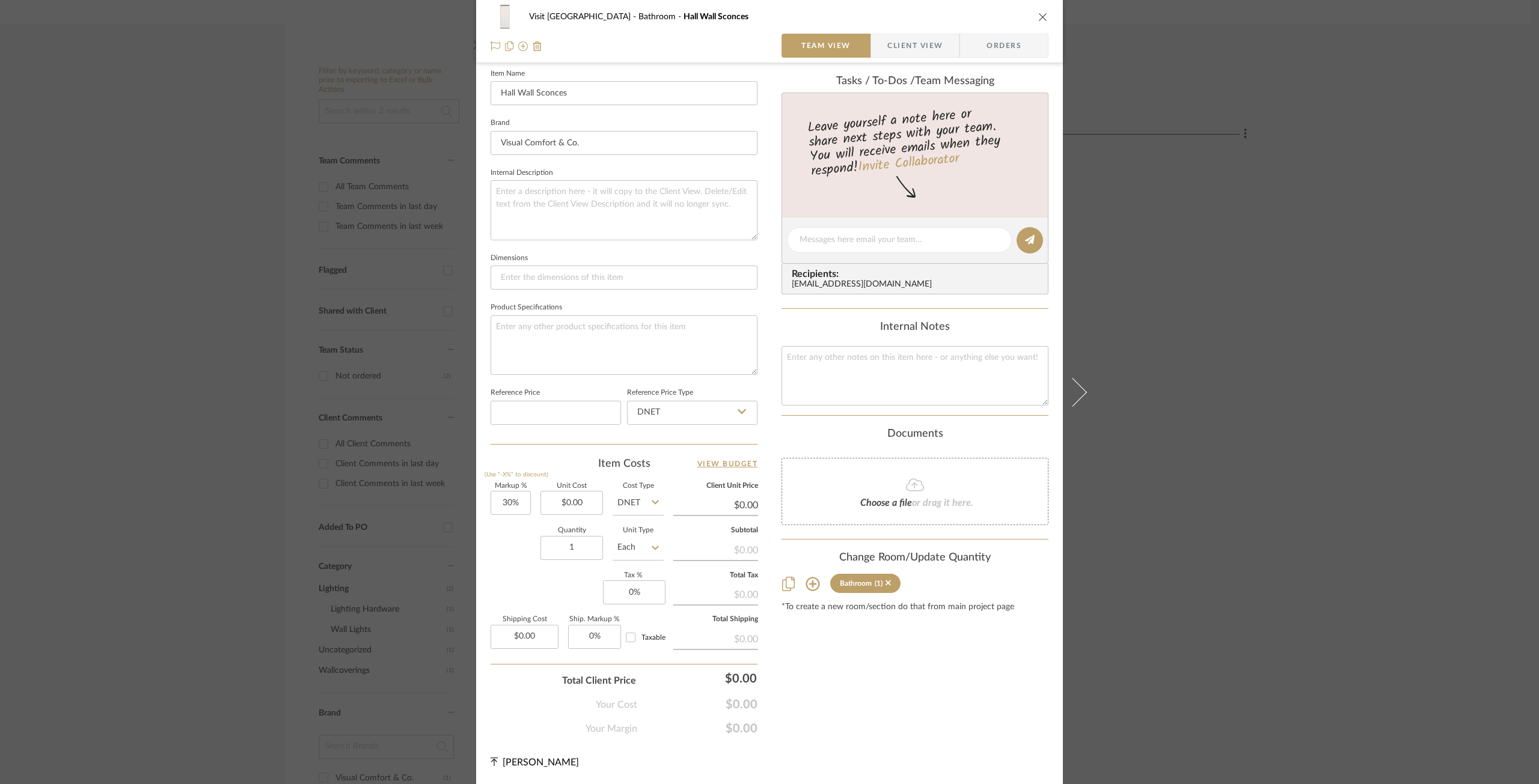
drag, startPoint x: 879, startPoint y: 201, endPoint x: 717, endPoint y: 42, distance: 227.0
click at [717, 42] on div at bounding box center [624, 46] width 267 height 24
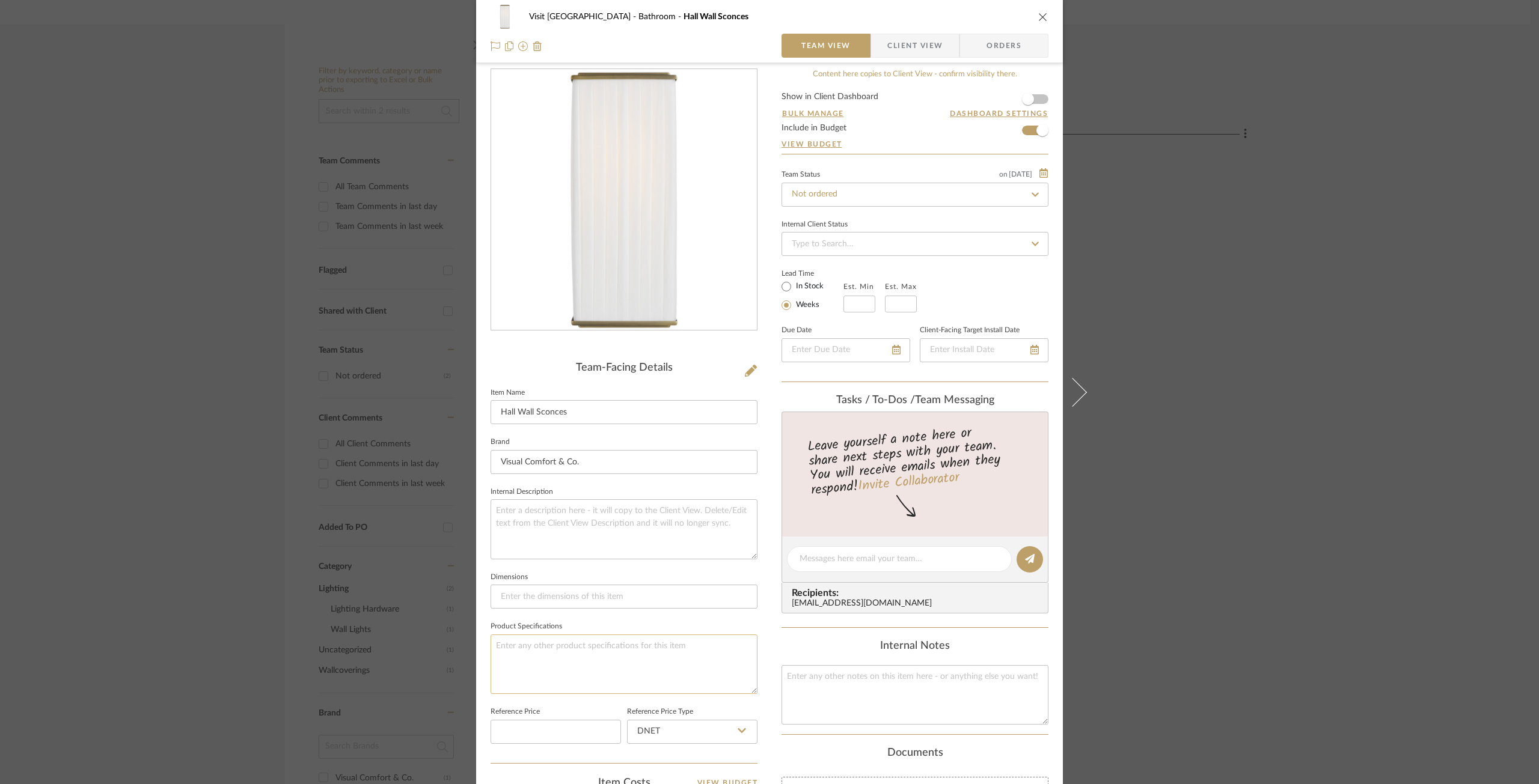
scroll to position [0, 0]
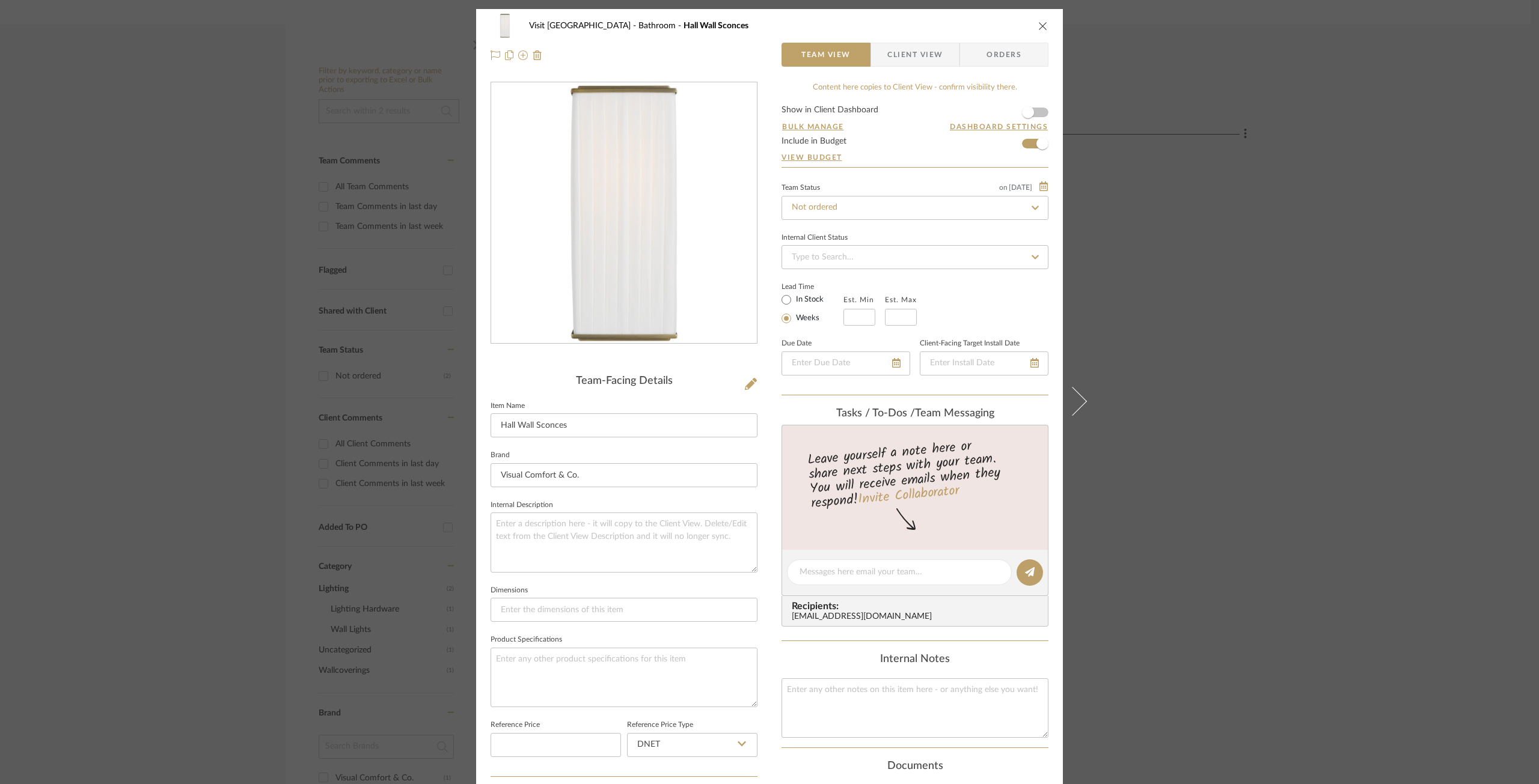
click at [947, 89] on div "Content here copies to Client View - confirm visibility there." at bounding box center [915, 87] width 267 height 12
drag, startPoint x: 937, startPoint y: 91, endPoint x: 1012, endPoint y: 86, distance: 75.2
click at [1012, 86] on div "Content here copies to Client View - confirm visibility there." at bounding box center [915, 87] width 267 height 12
click at [1011, 86] on div "Content here copies to Client View - confirm visibility there." at bounding box center [915, 87] width 267 height 12
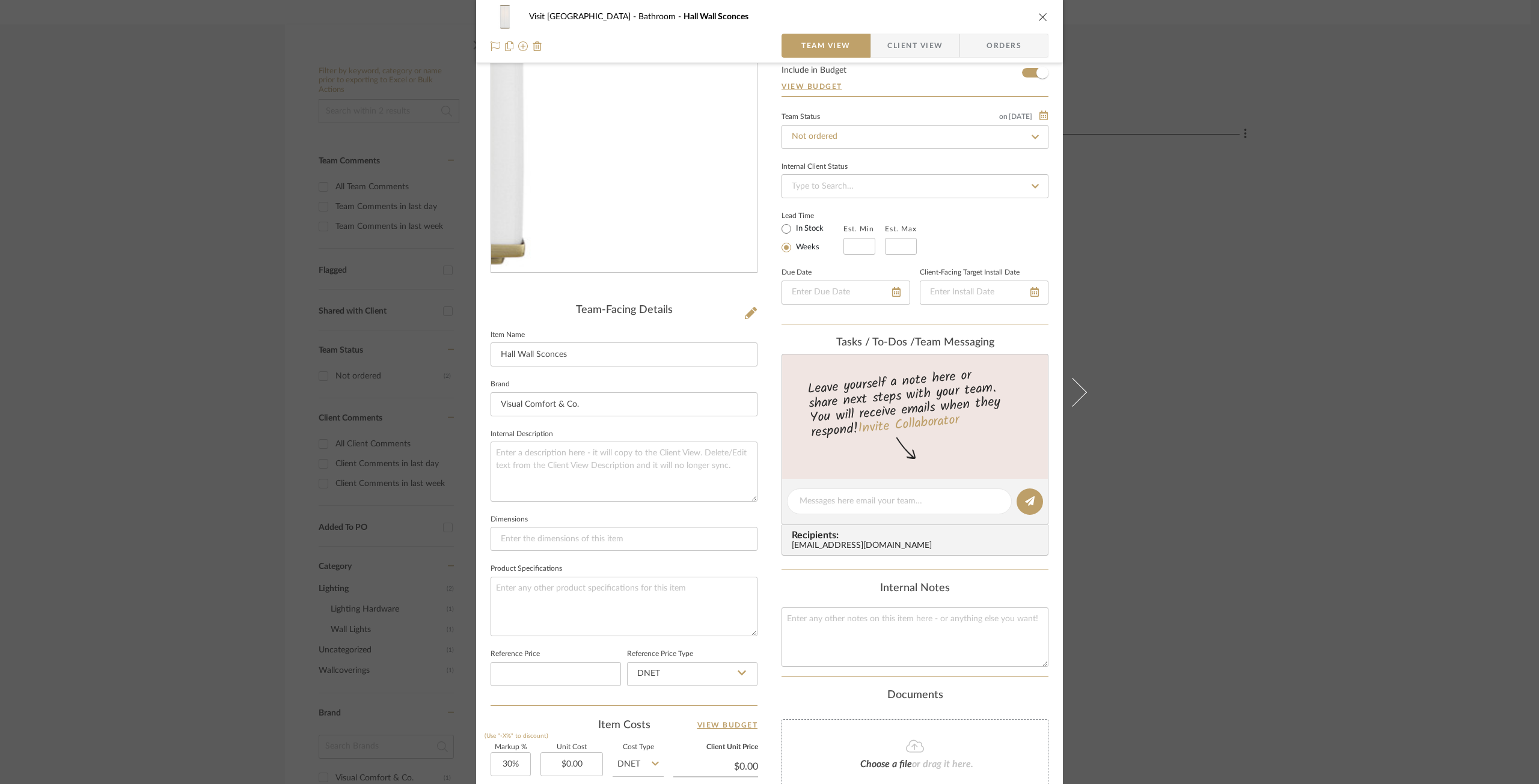
scroll to position [332, 0]
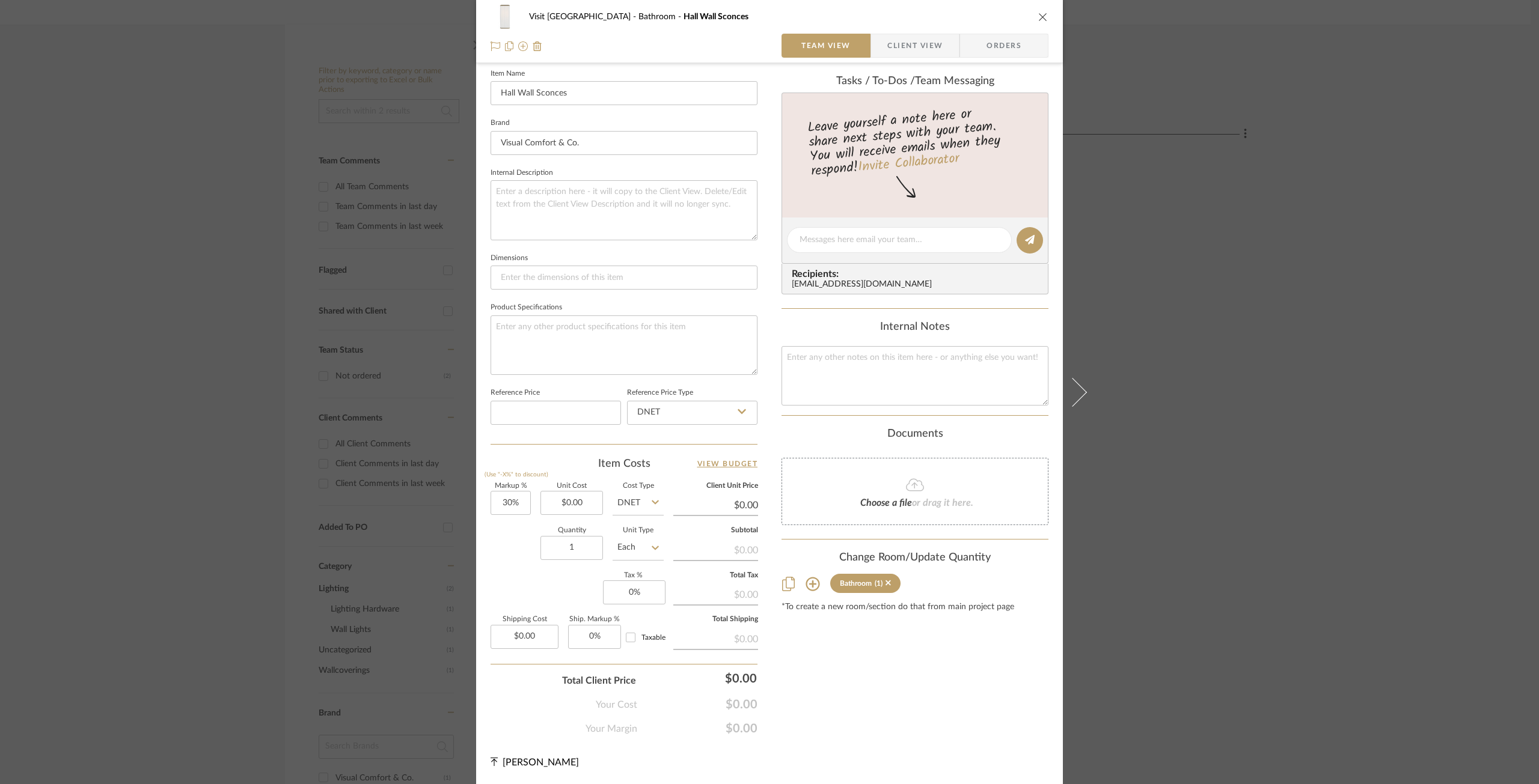
click at [891, 583] on sr-tag "Bathroom (1)" at bounding box center [866, 583] width 70 height 19
click at [886, 583] on icon at bounding box center [888, 583] width 6 height 9
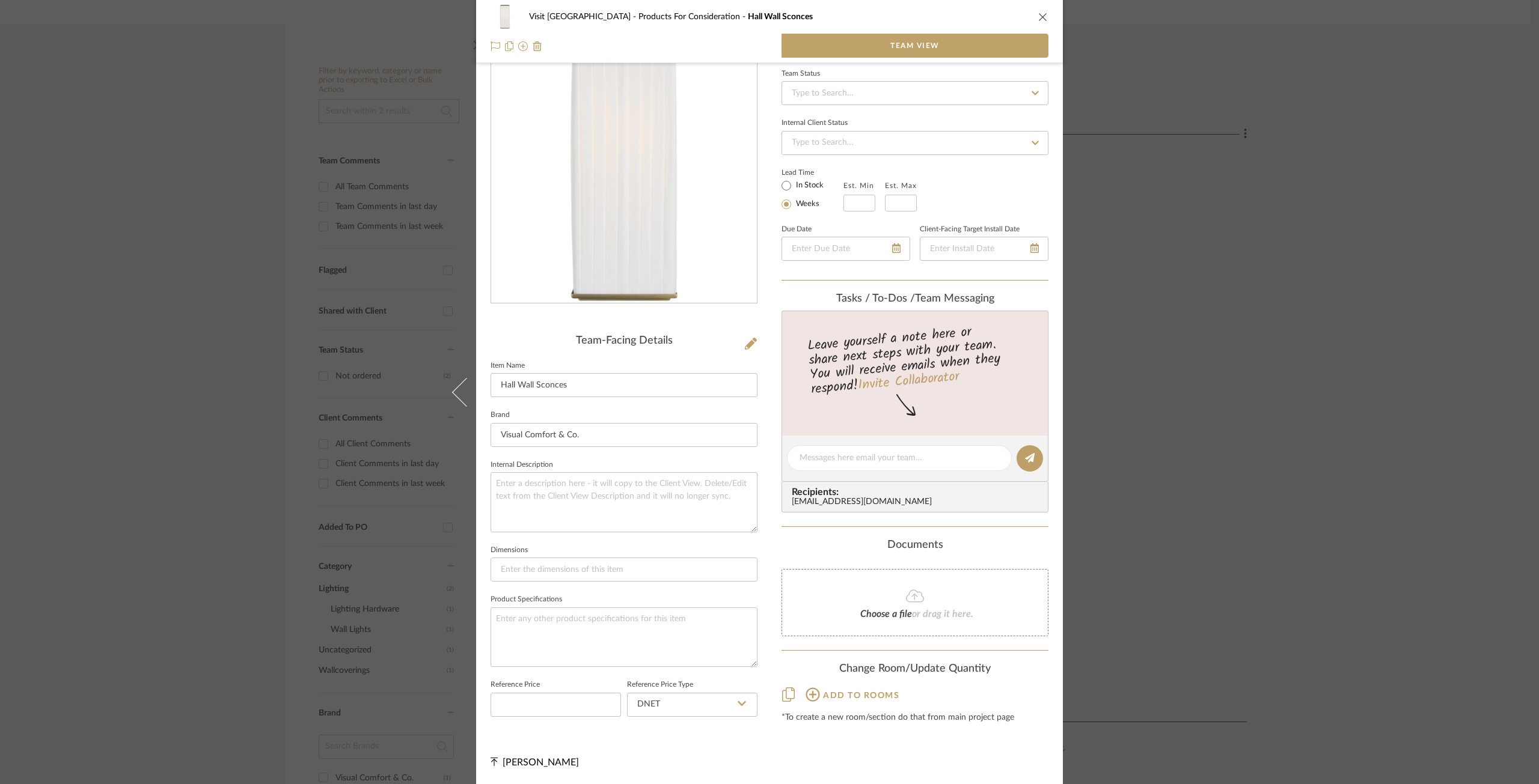
click at [810, 692] on icon at bounding box center [813, 694] width 14 height 14
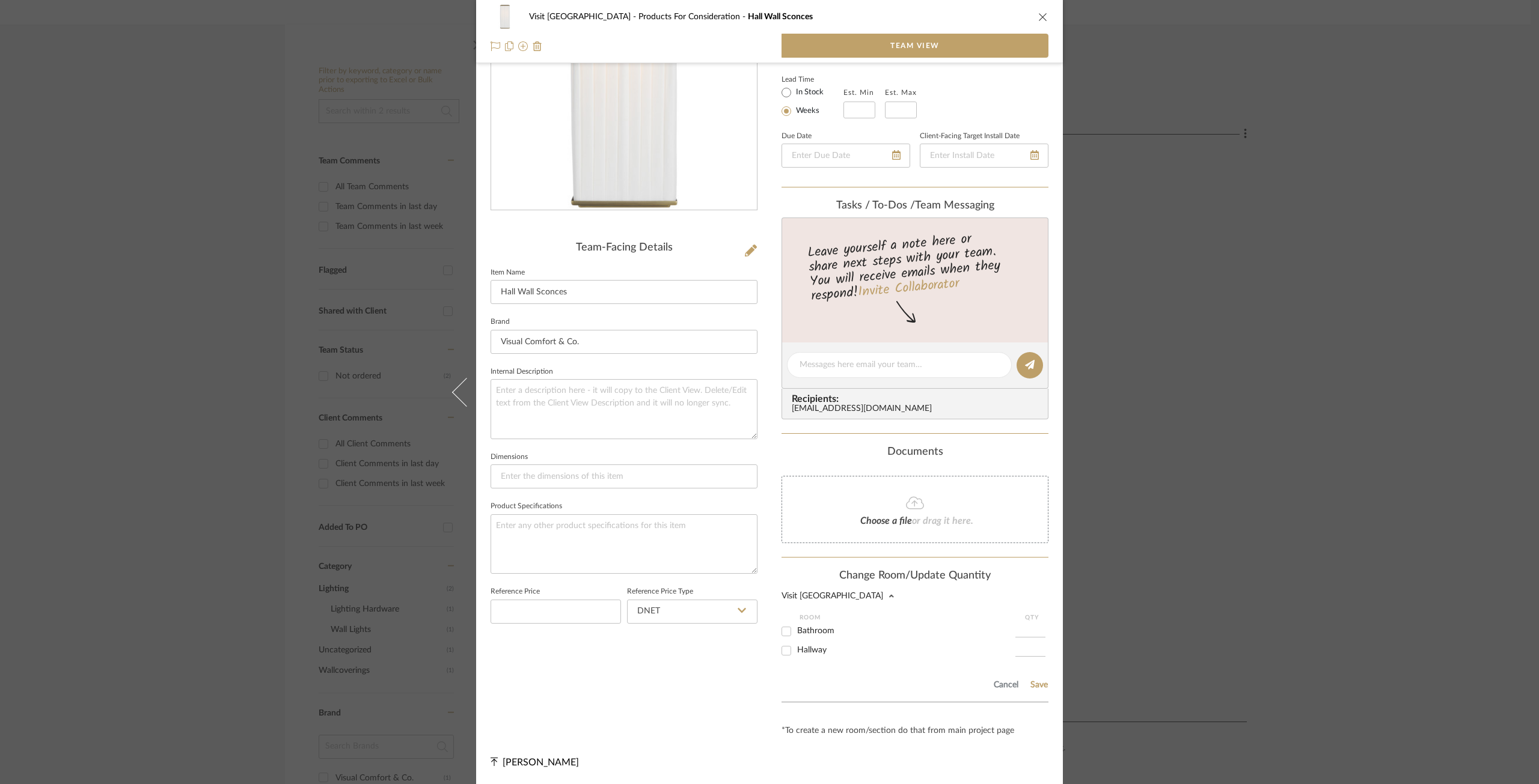
click at [783, 656] on input "Hallway" at bounding box center [787, 651] width 19 height 19
checkbox input "true"
type input "1"
click at [1034, 685] on button "Save" at bounding box center [1039, 685] width 18 height 10
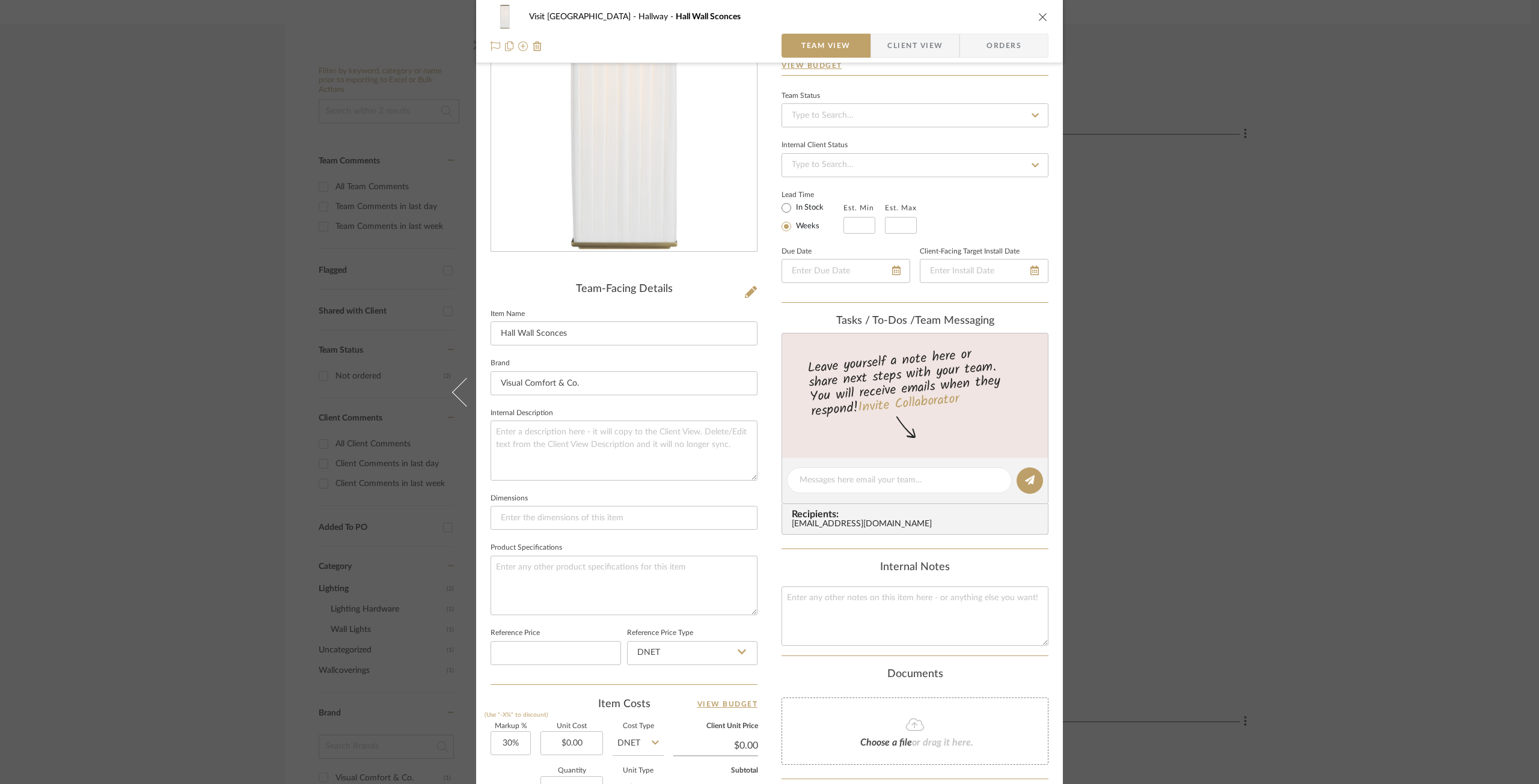
scroll to position [332, 0]
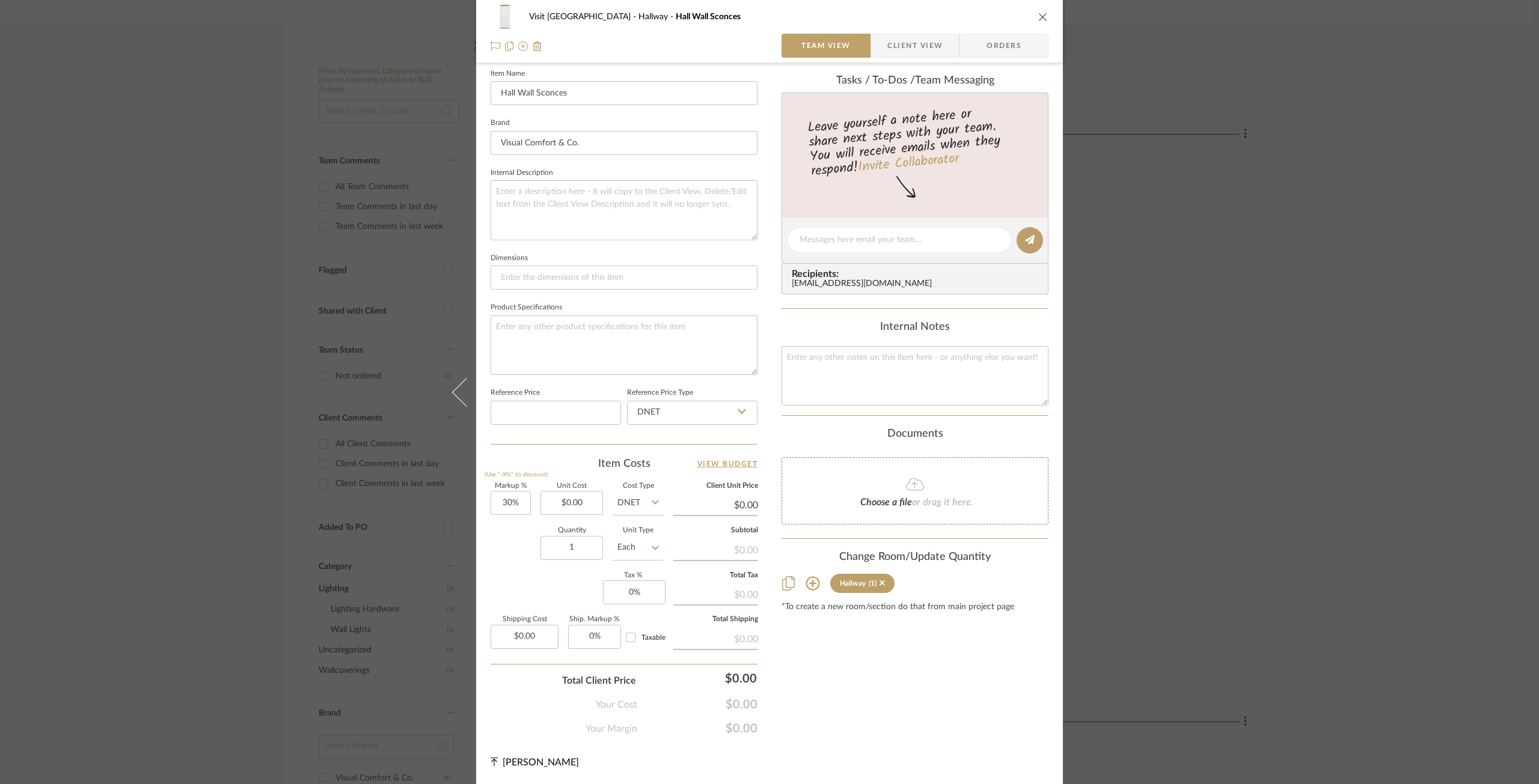
click at [1458, 191] on div "Visit Lake Geneva Hallway Hall Wall Sconces Team View Client View Orders Team-F…" at bounding box center [769, 392] width 1539 height 784
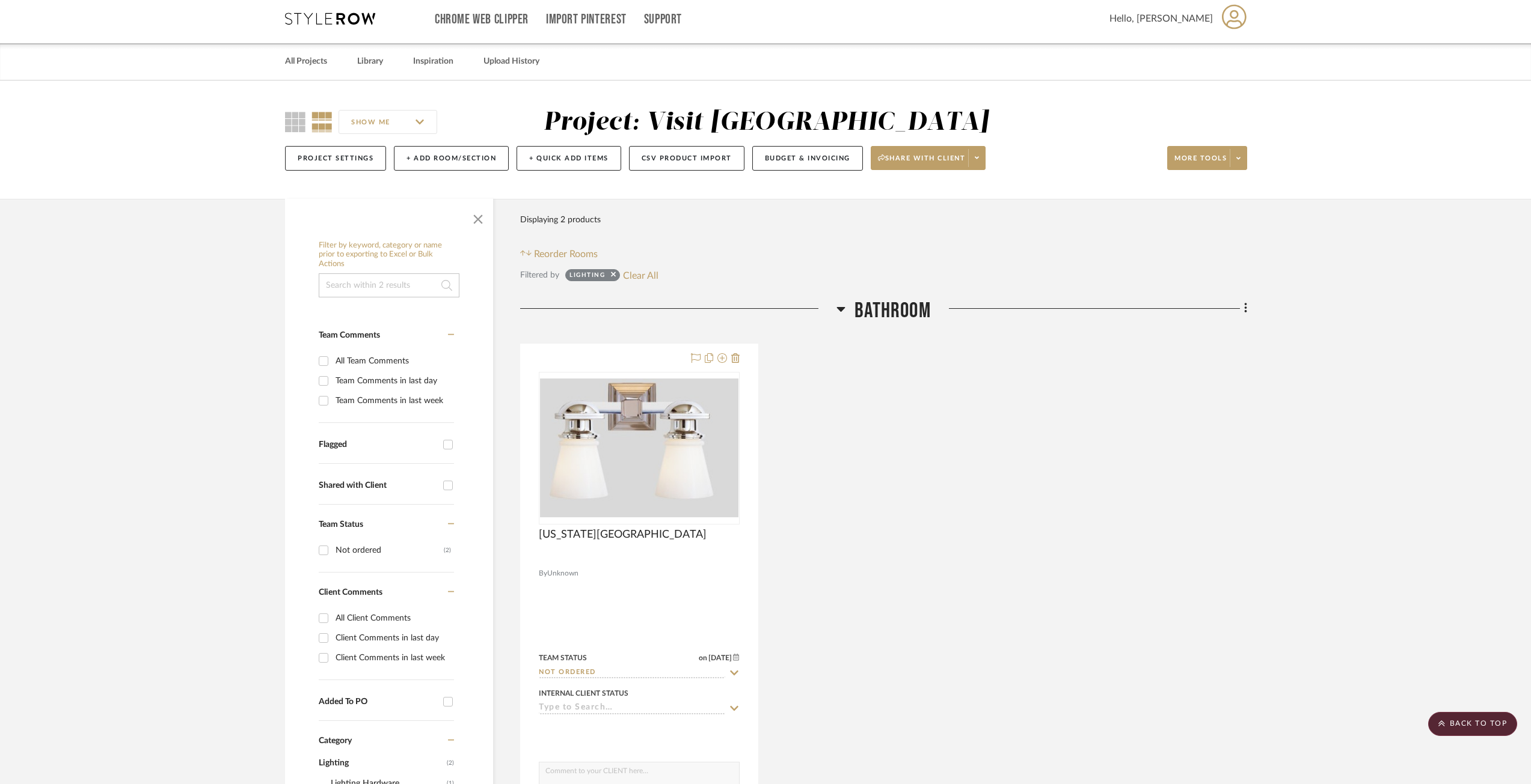
scroll to position [0, 0]
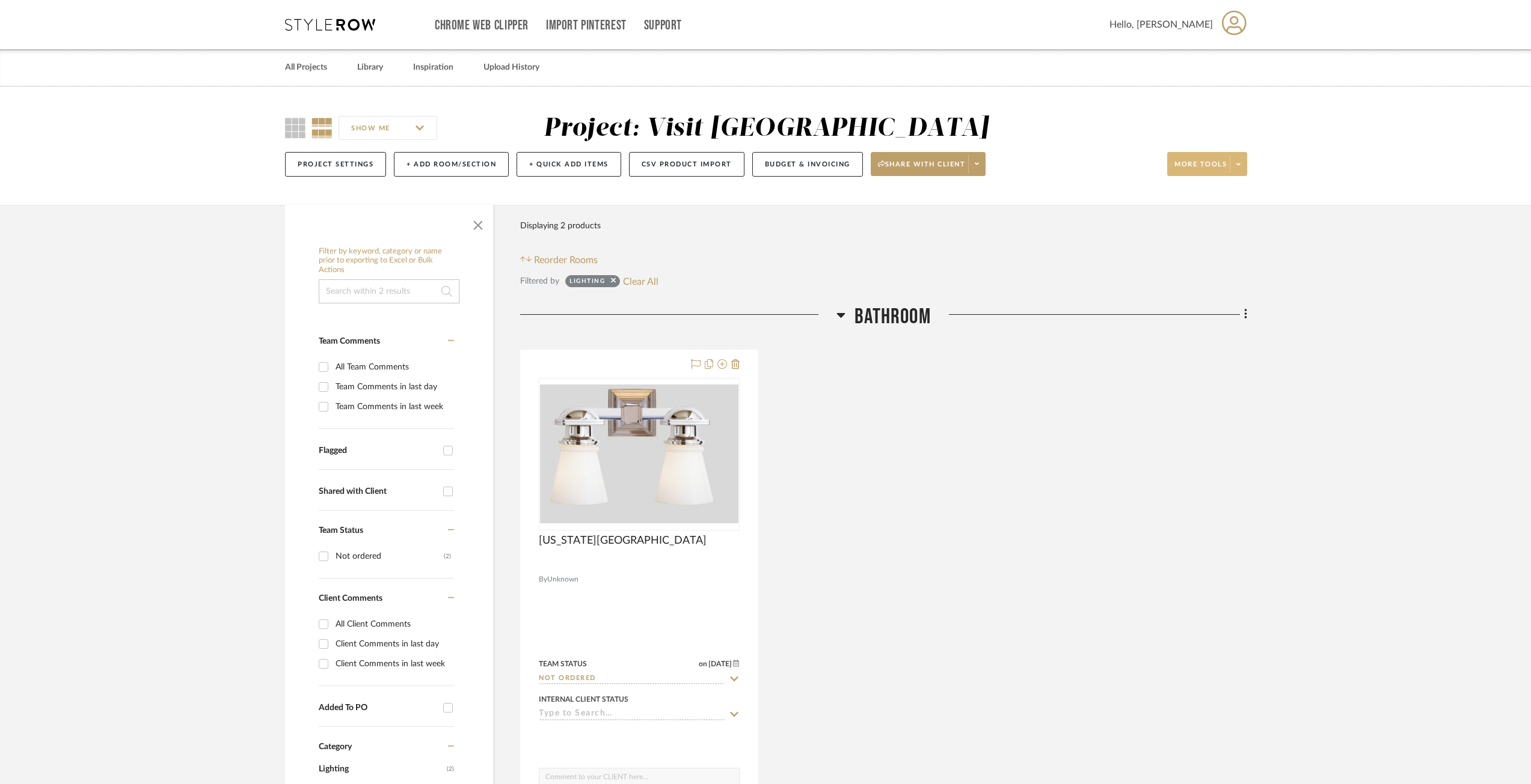
click at [1234, 171] on span at bounding box center [1238, 164] width 17 height 18
click at [1210, 343] on span "Export To Excel" at bounding box center [1218, 343] width 78 height 10
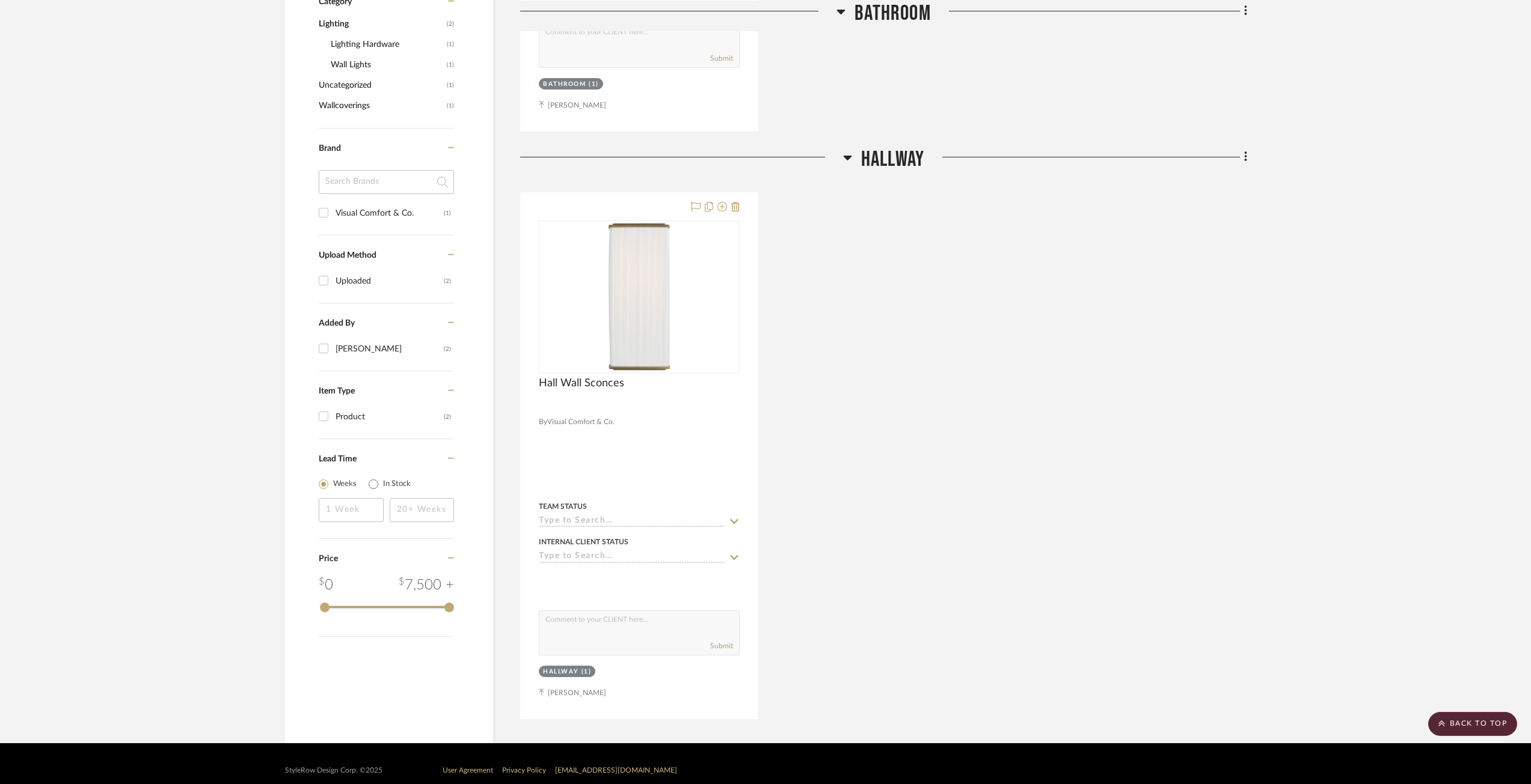
scroll to position [760, 0]
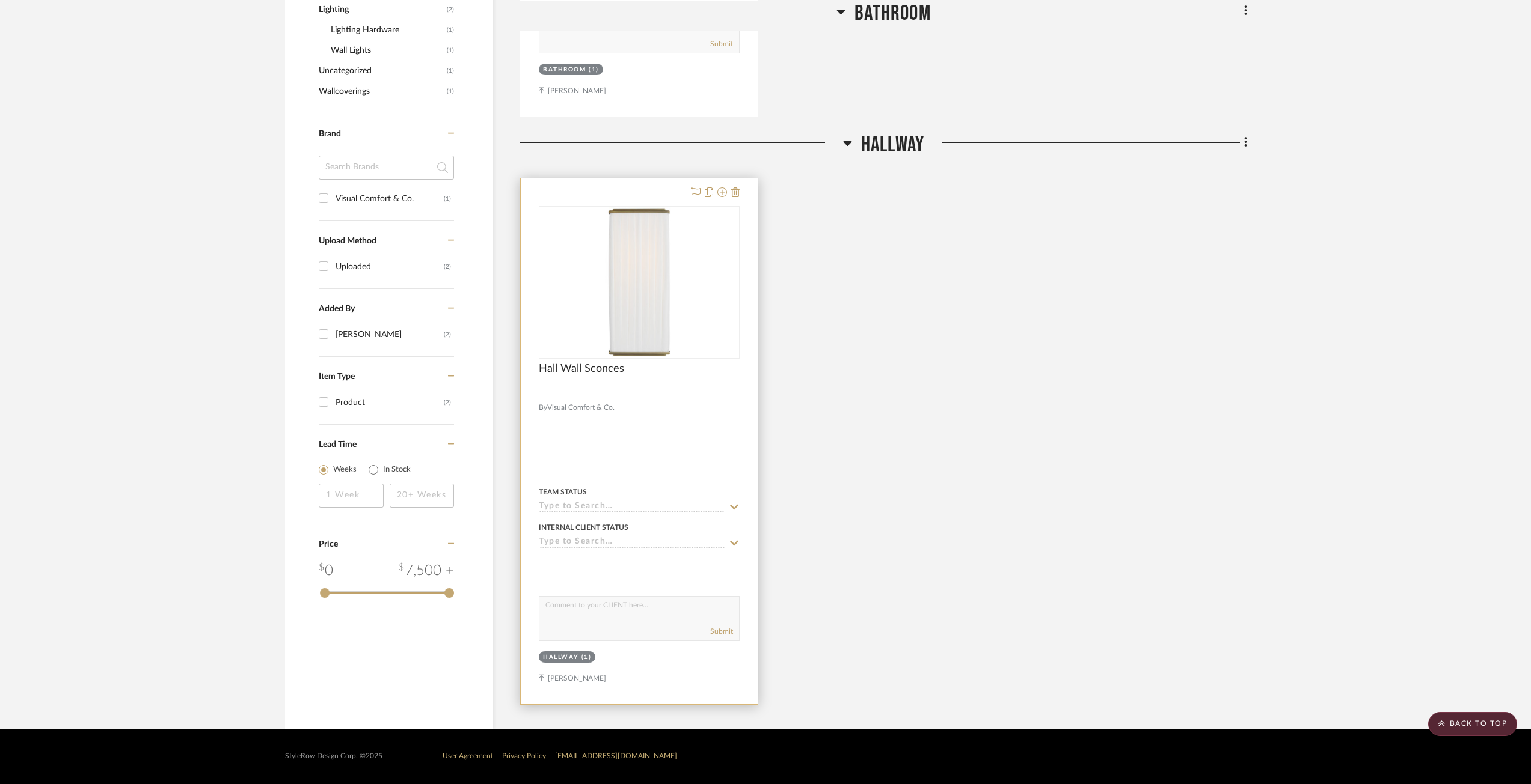
click at [582, 336] on div at bounding box center [639, 282] width 201 height 153
click at [576, 416] on div at bounding box center [639, 441] width 237 height 526
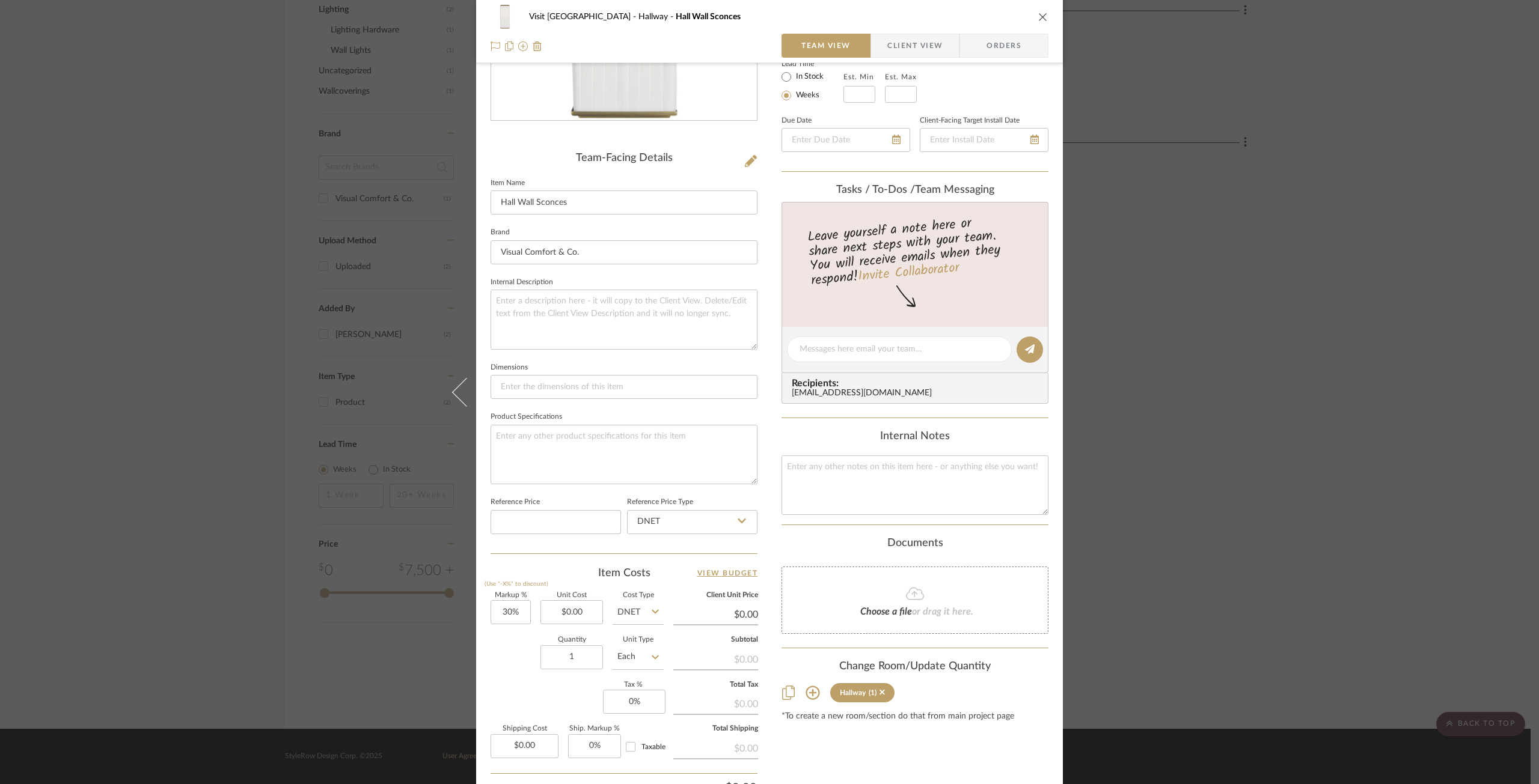
scroll to position [241, 0]
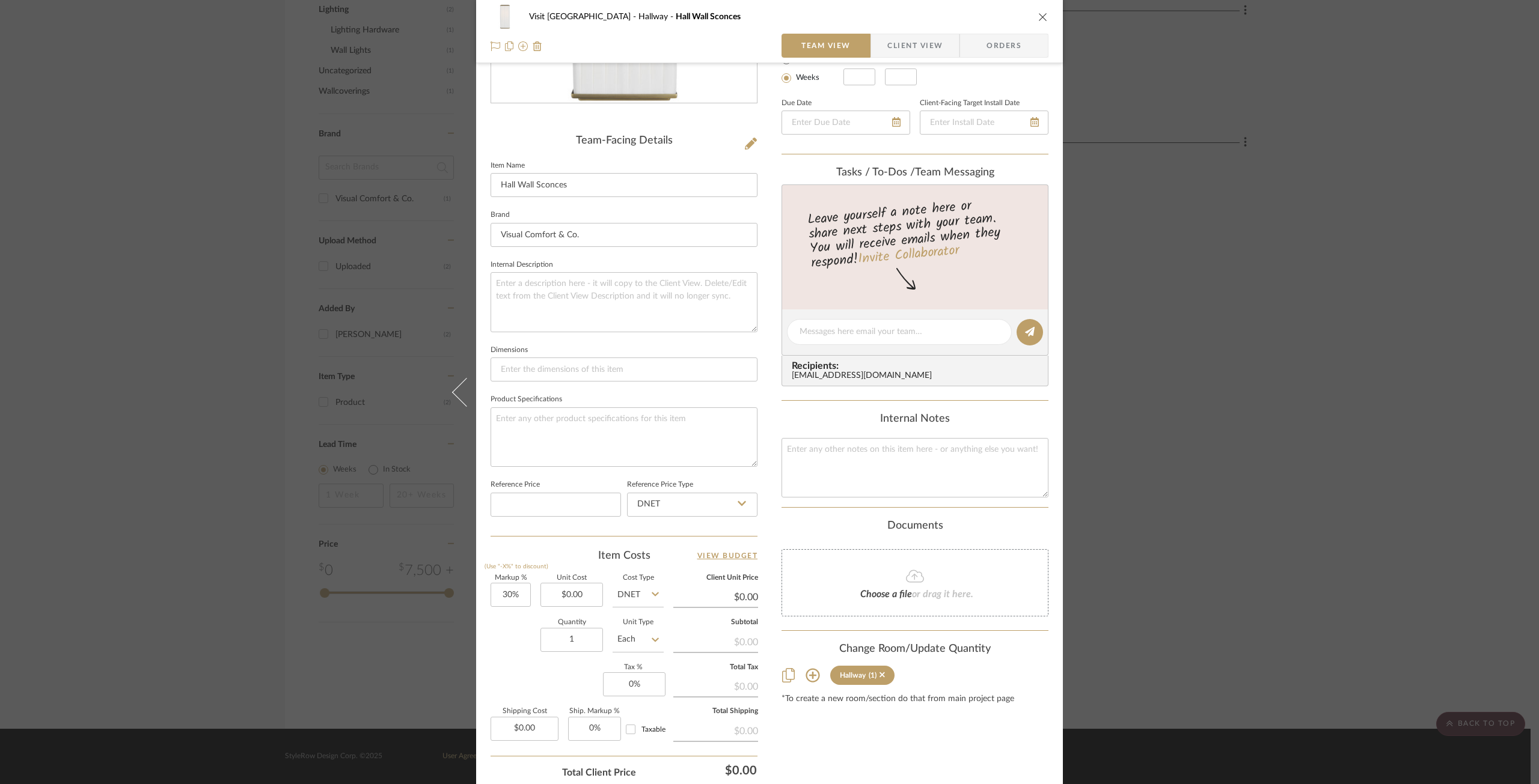
click at [897, 577] on fa-icon at bounding box center [915, 577] width 110 height 16
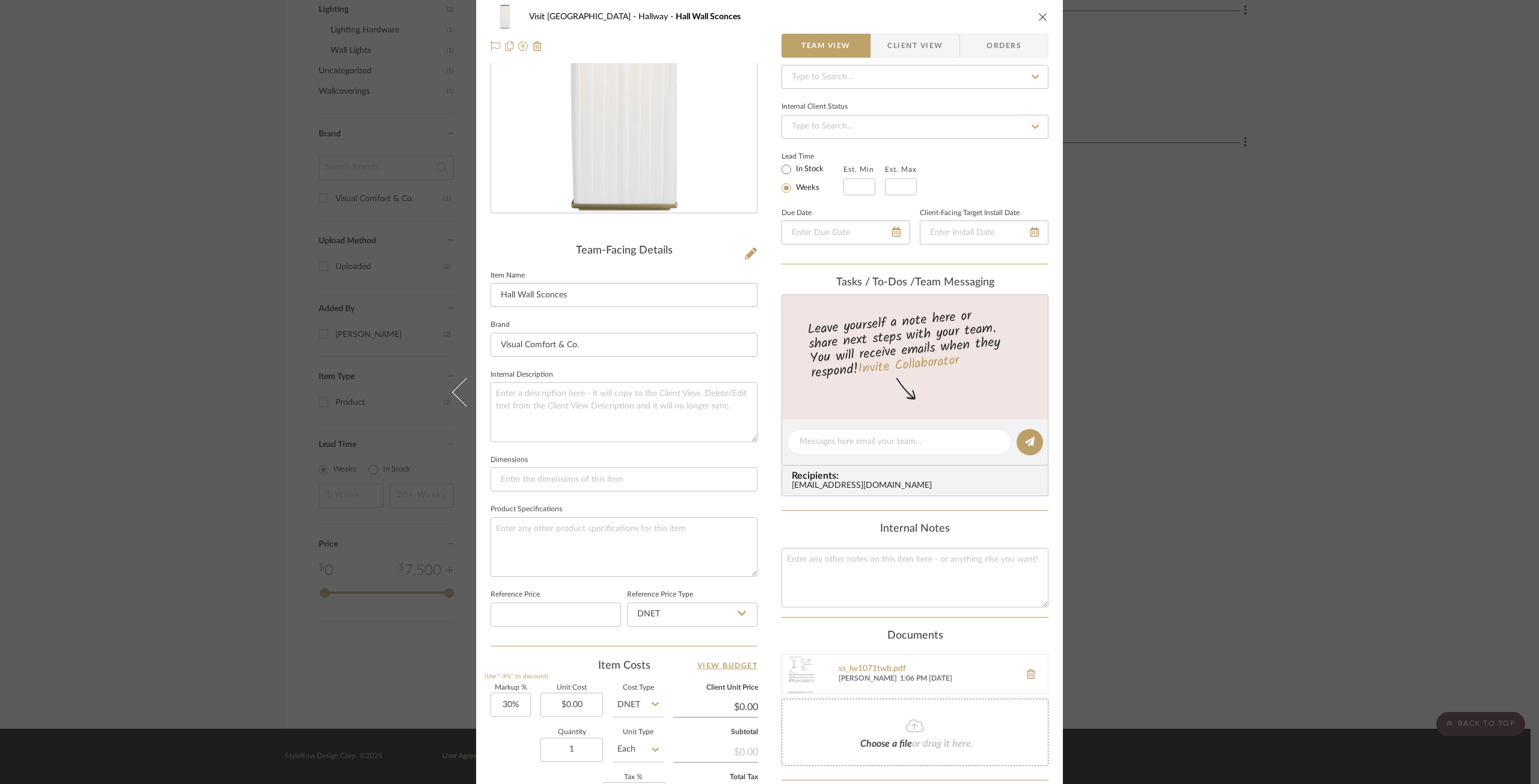
scroll to position [0, 0]
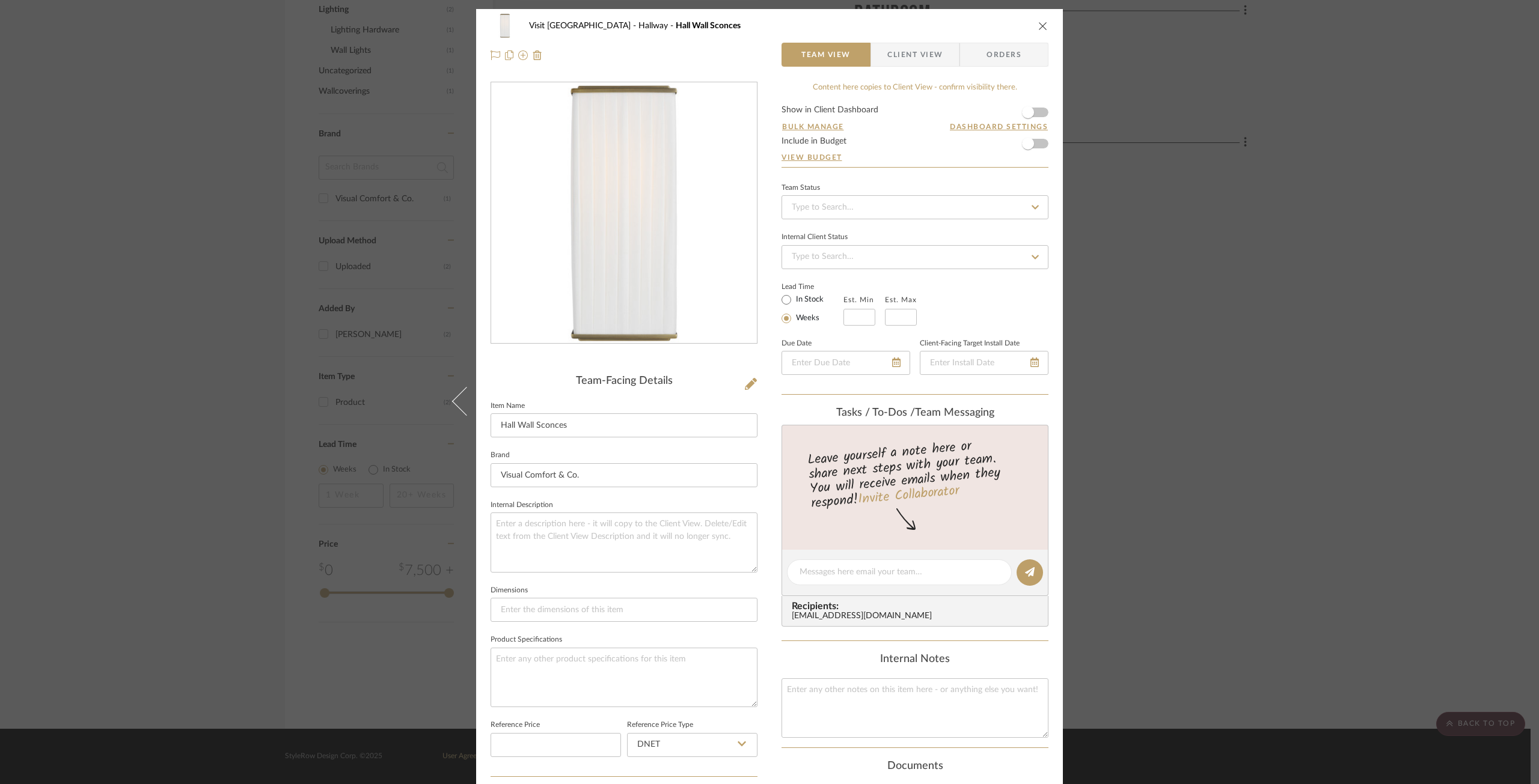
click at [1039, 28] on icon "close" at bounding box center [1043, 26] width 10 height 10
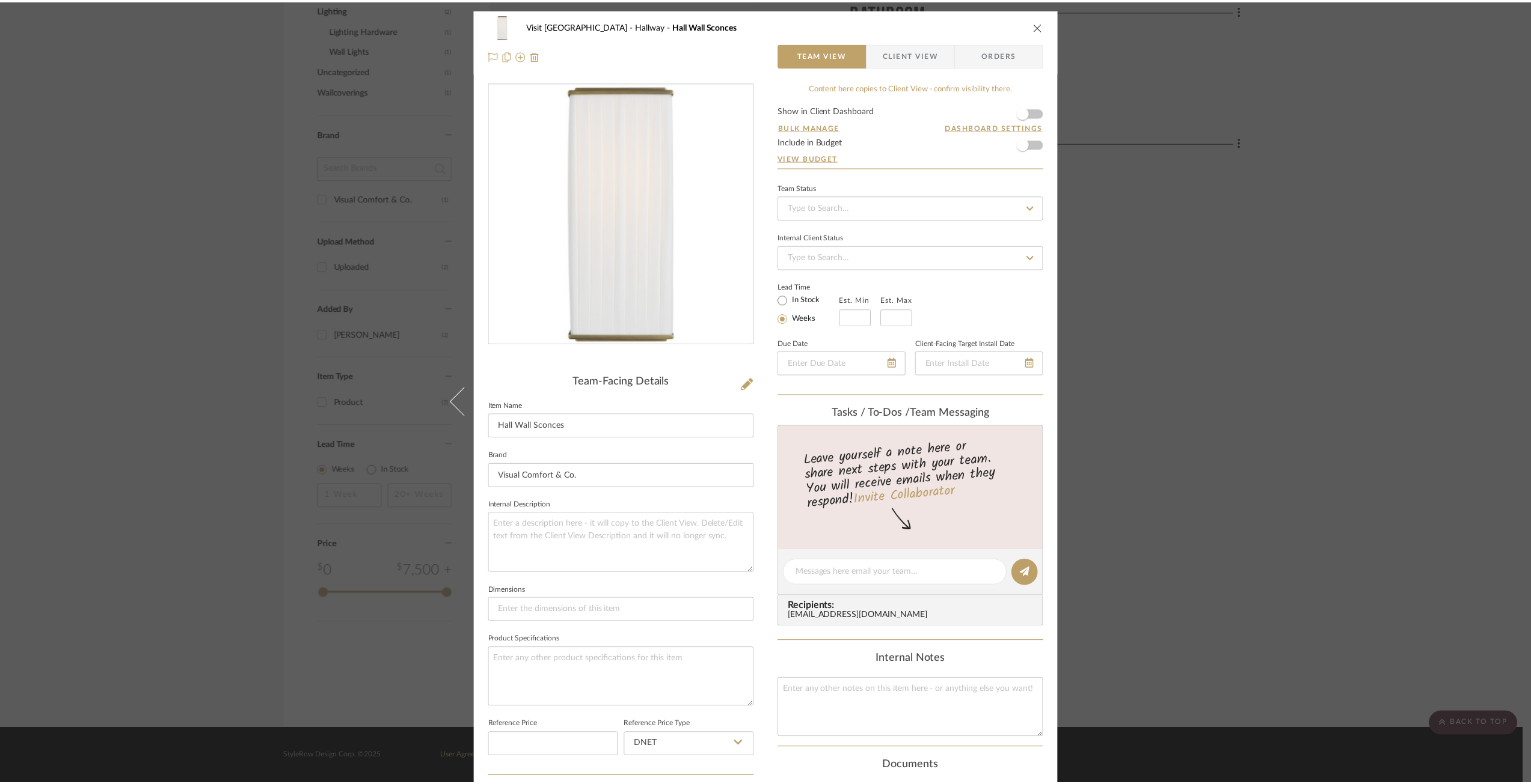
scroll to position [760, 0]
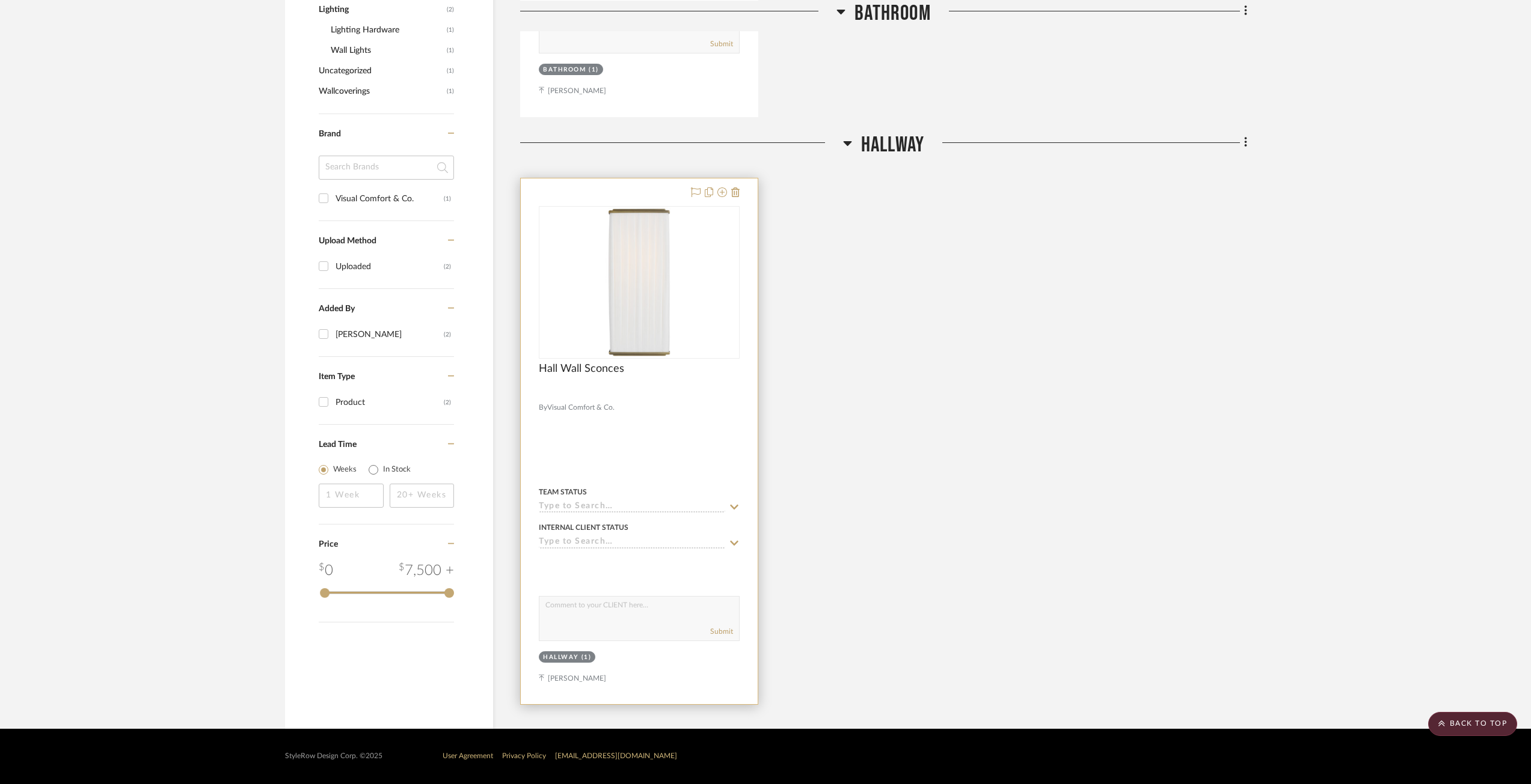
click at [608, 452] on div at bounding box center [639, 441] width 237 height 526
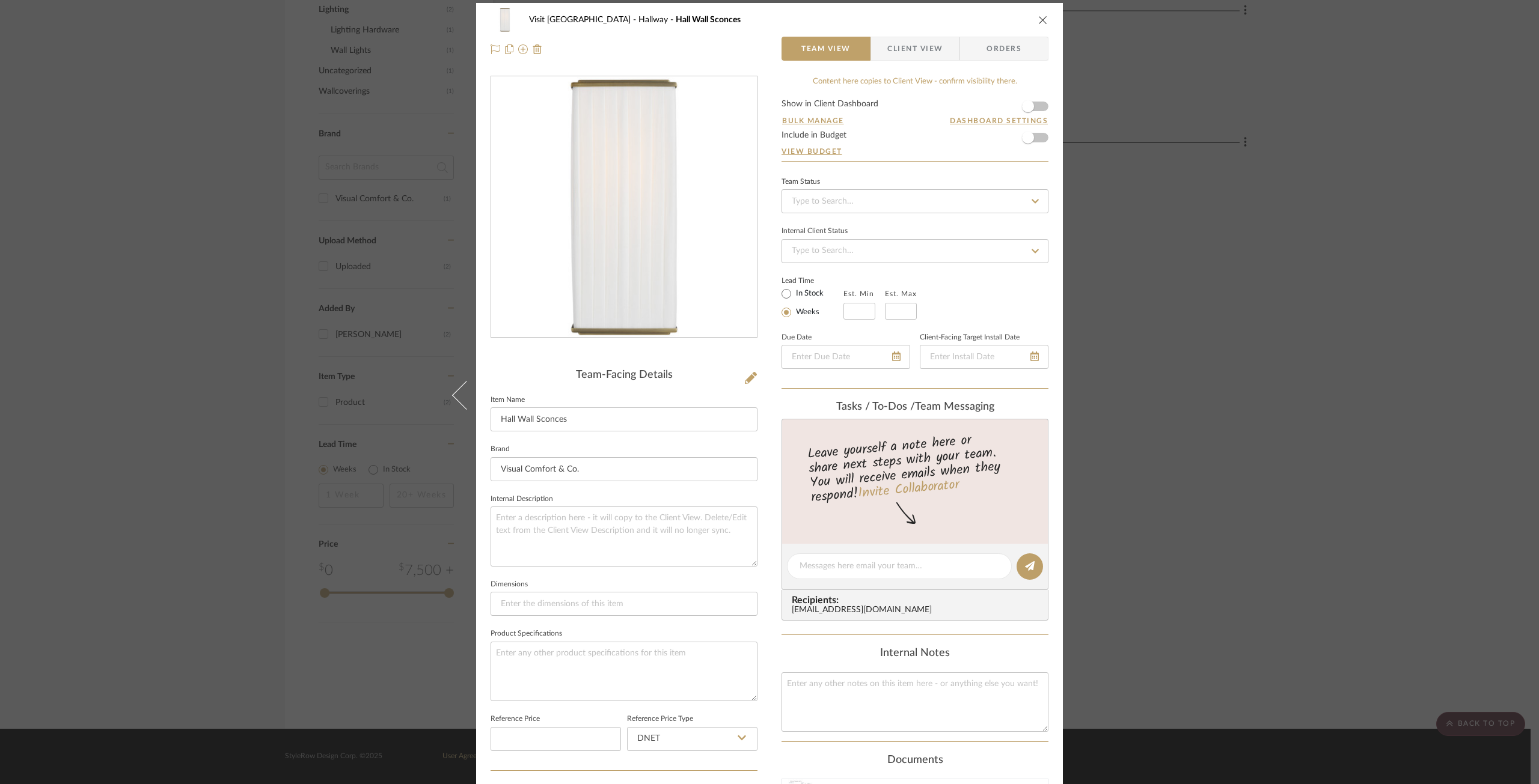
scroll to position [0, 0]
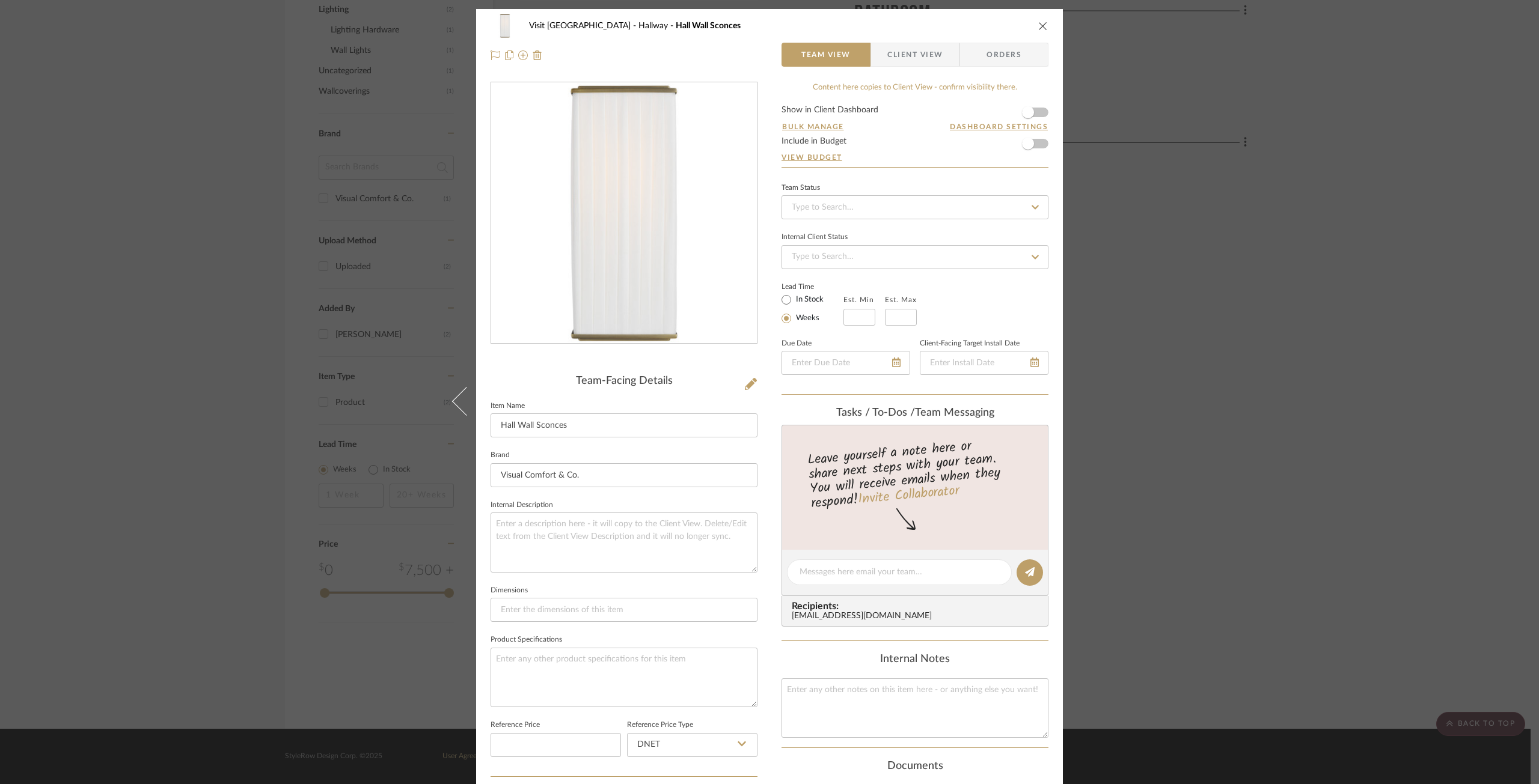
click at [1232, 352] on div "Visit Lake Geneva Hallway Hall Wall Sconces Team View Client View Orders Team-F…" at bounding box center [769, 392] width 1539 height 784
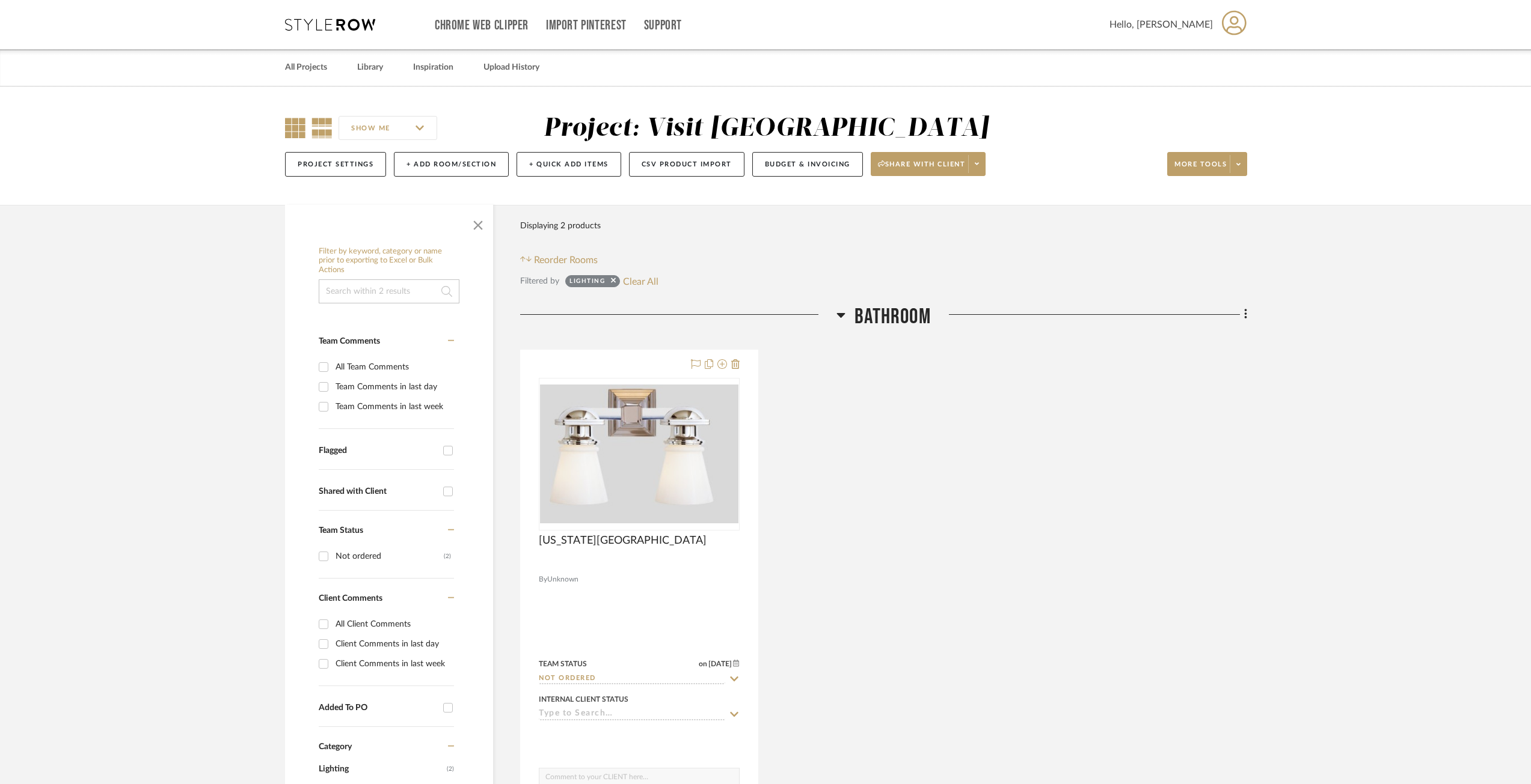
click at [294, 134] on icon at bounding box center [295, 128] width 21 height 21
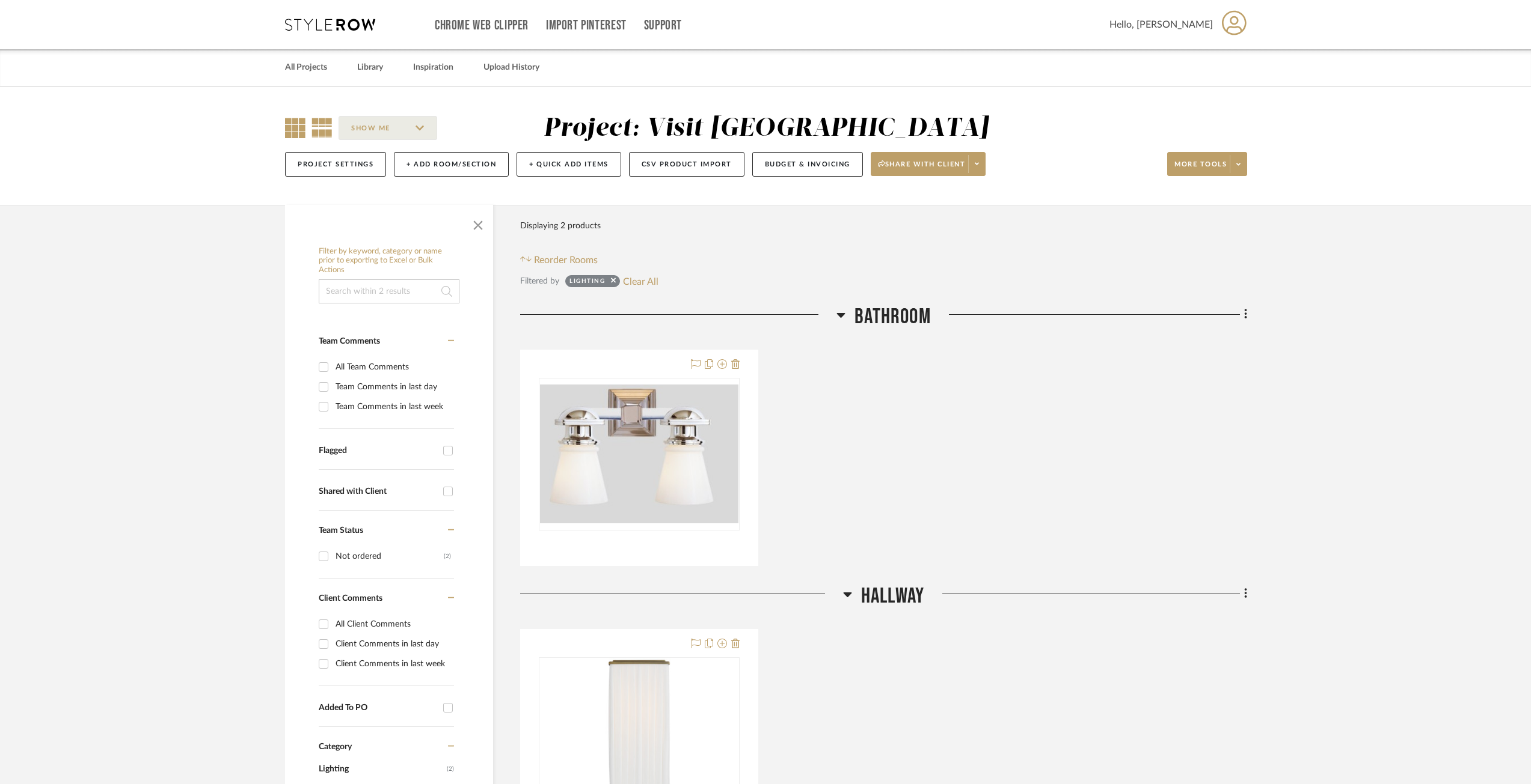
click at [317, 132] on icon at bounding box center [322, 128] width 21 height 21
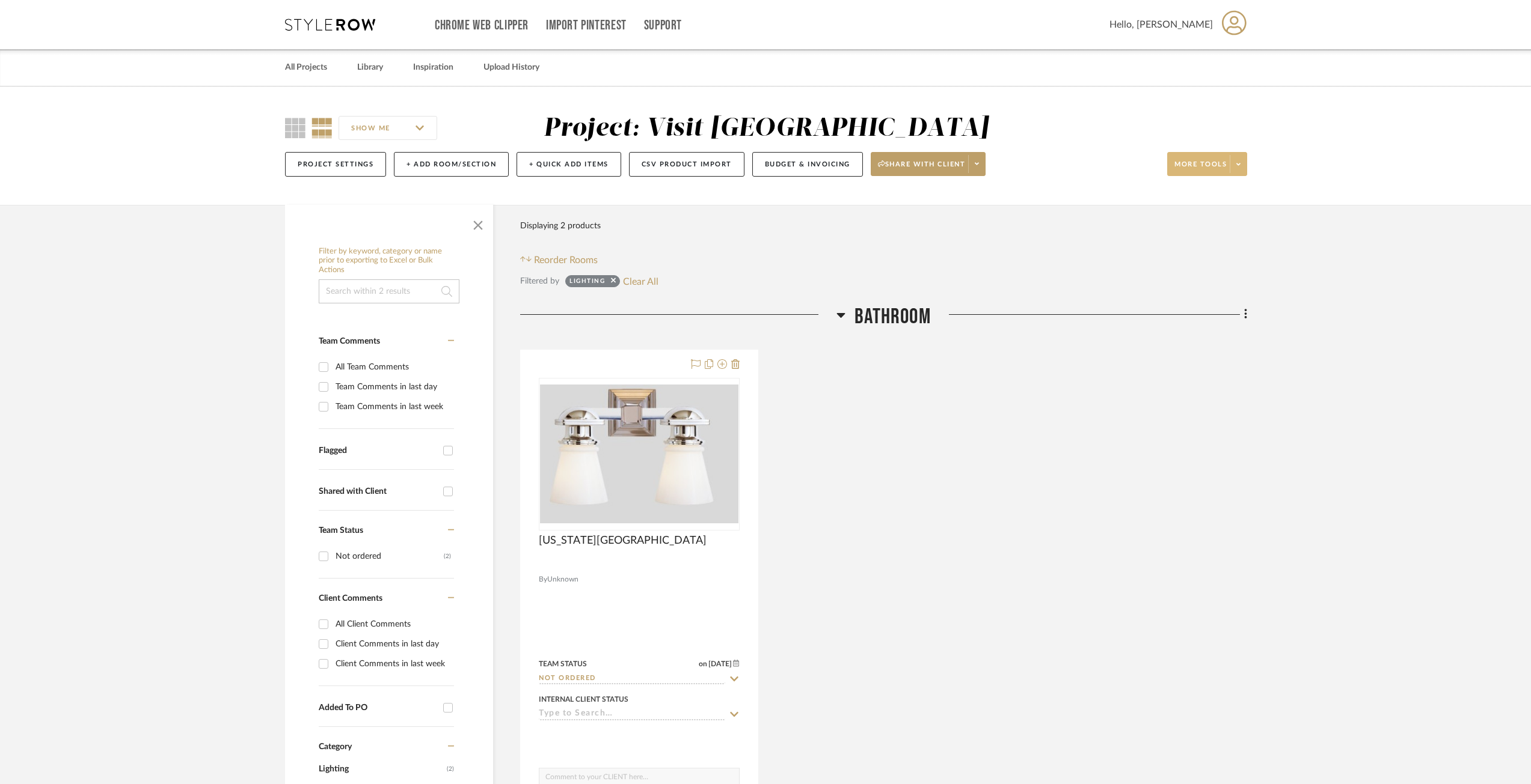
click at [1235, 165] on span at bounding box center [1238, 164] width 17 height 18
click at [998, 514] on div at bounding box center [765, 392] width 1531 height 784
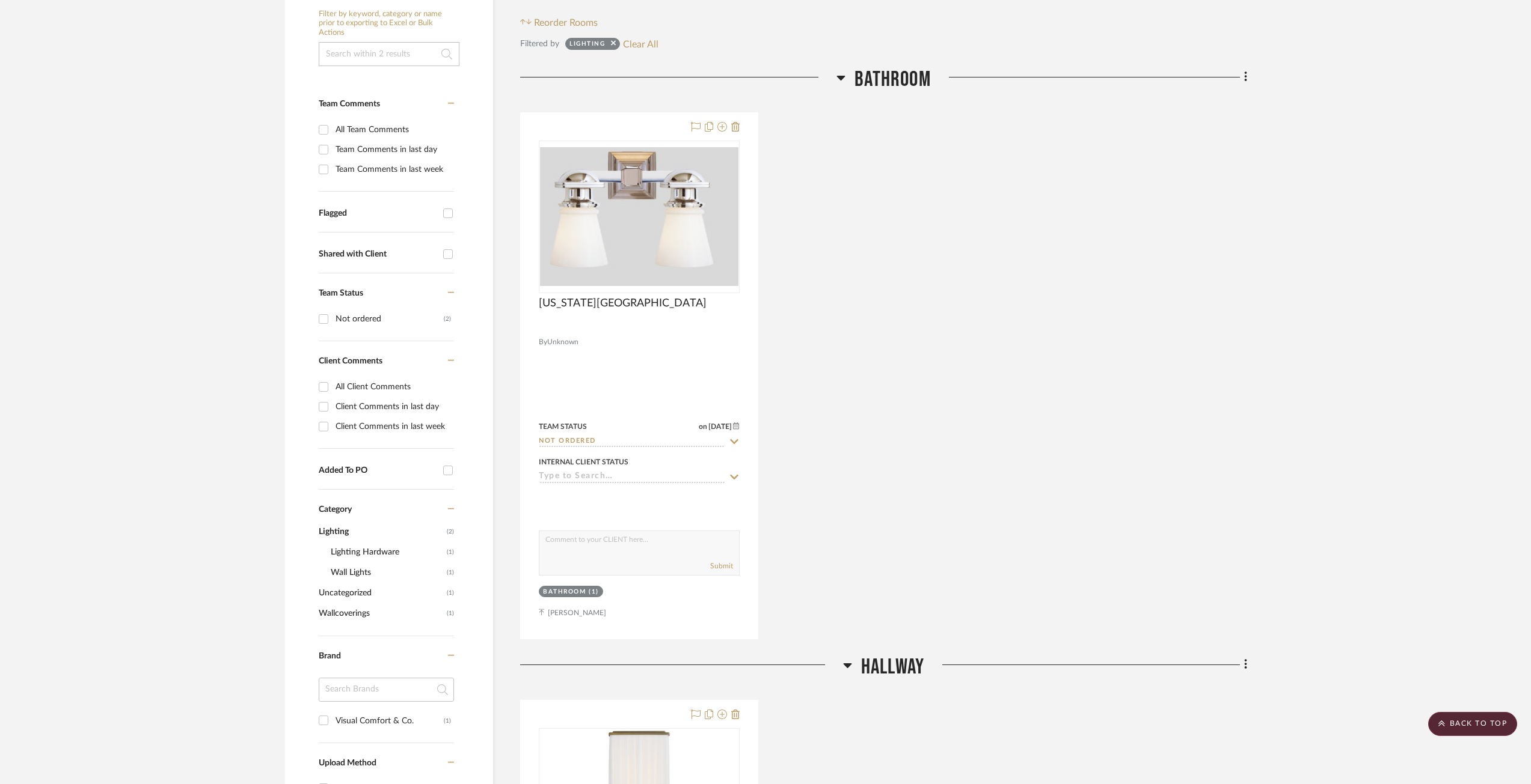
scroll to position [219, 0]
